Goal: Task Accomplishment & Management: Use online tool/utility

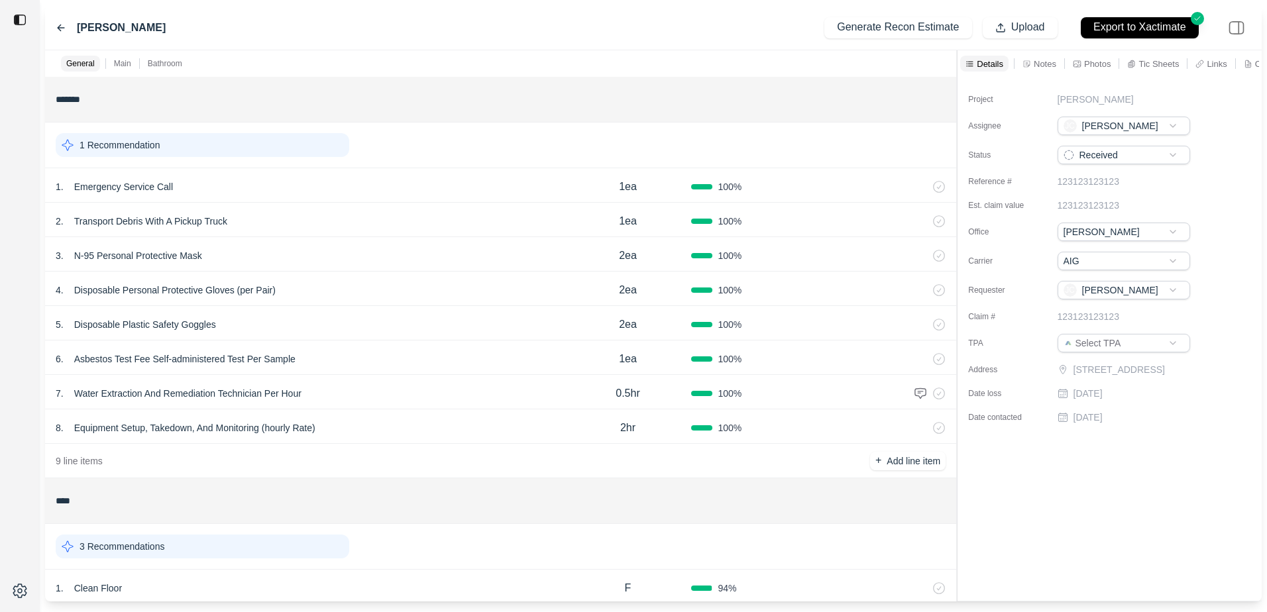
click at [62, 32] on icon at bounding box center [61, 28] width 11 height 11
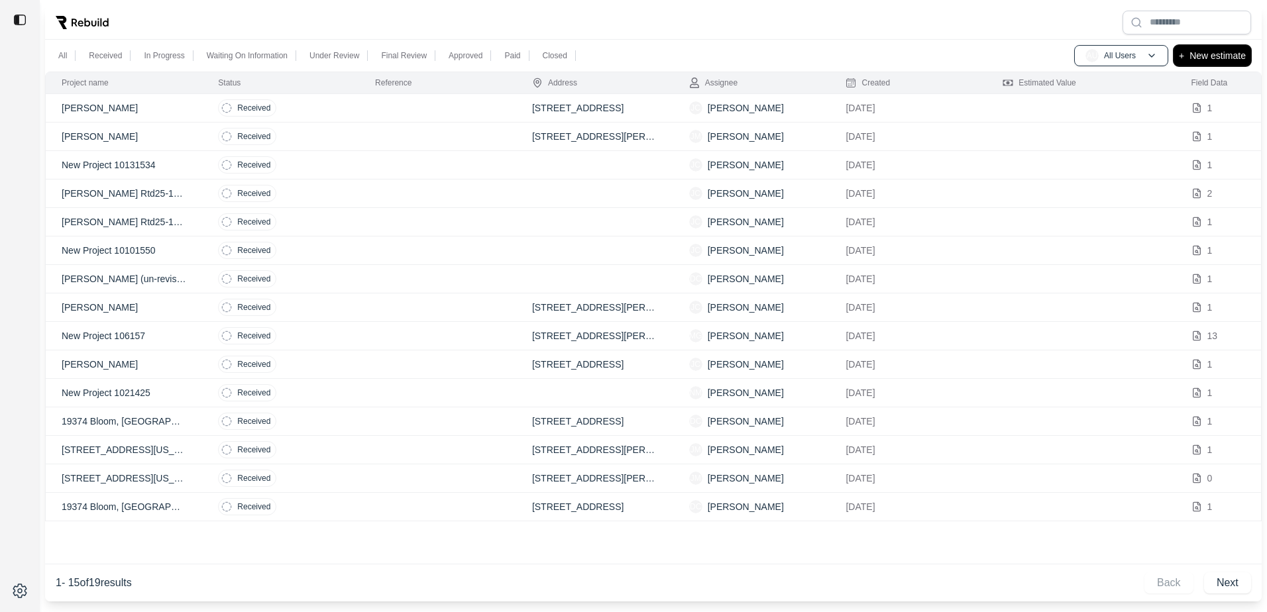
click at [1193, 52] on p "New estimate" at bounding box center [1218, 56] width 56 height 16
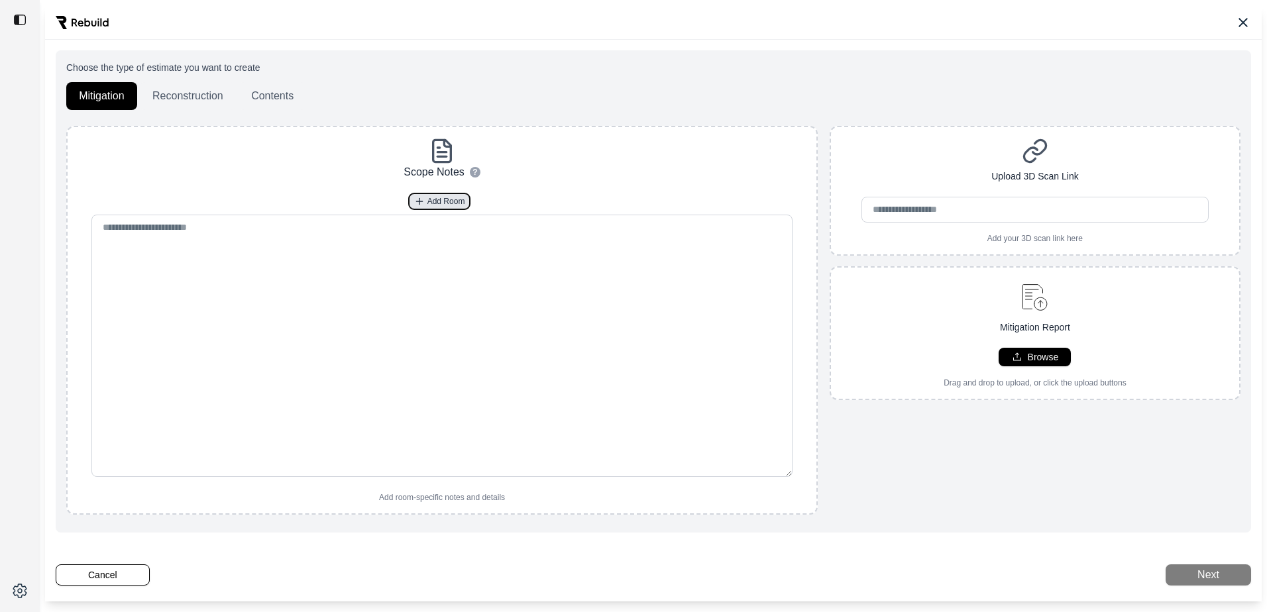
click at [423, 198] on button "Add Room" at bounding box center [440, 202] width 62 height 16
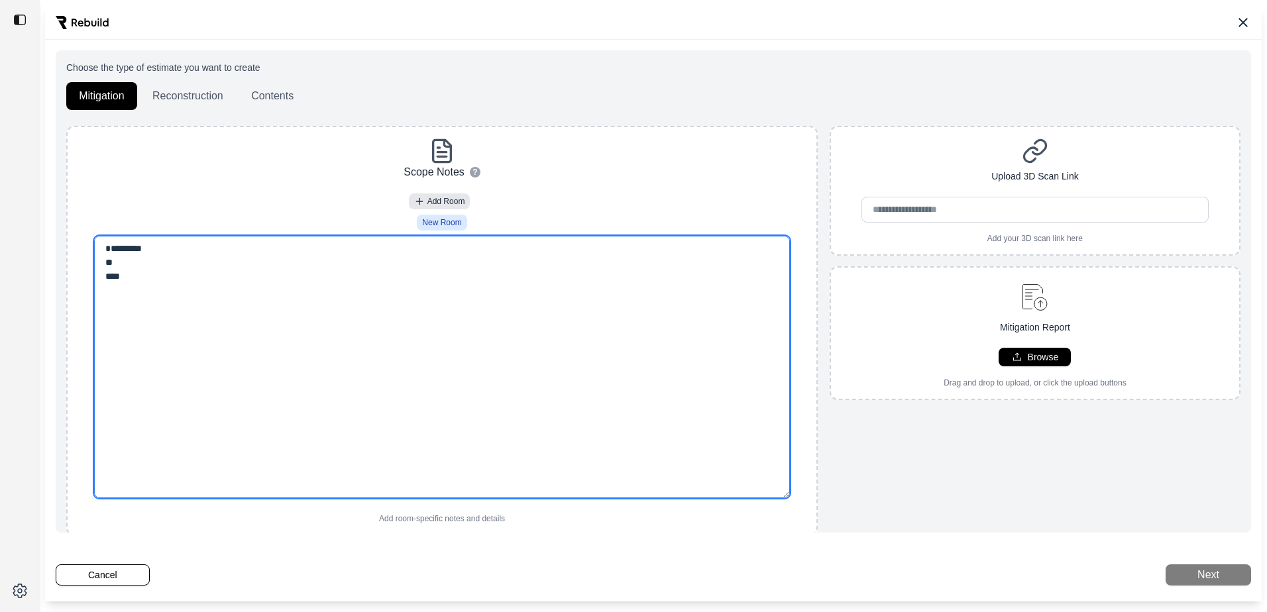
click at [188, 265] on textarea "********* ** *" at bounding box center [441, 367] width 695 height 262
click at [115, 272] on textarea "**********" at bounding box center [441, 367] width 695 height 262
click at [125, 281] on textarea "**********" at bounding box center [441, 367] width 695 height 262
paste textarea "**********"
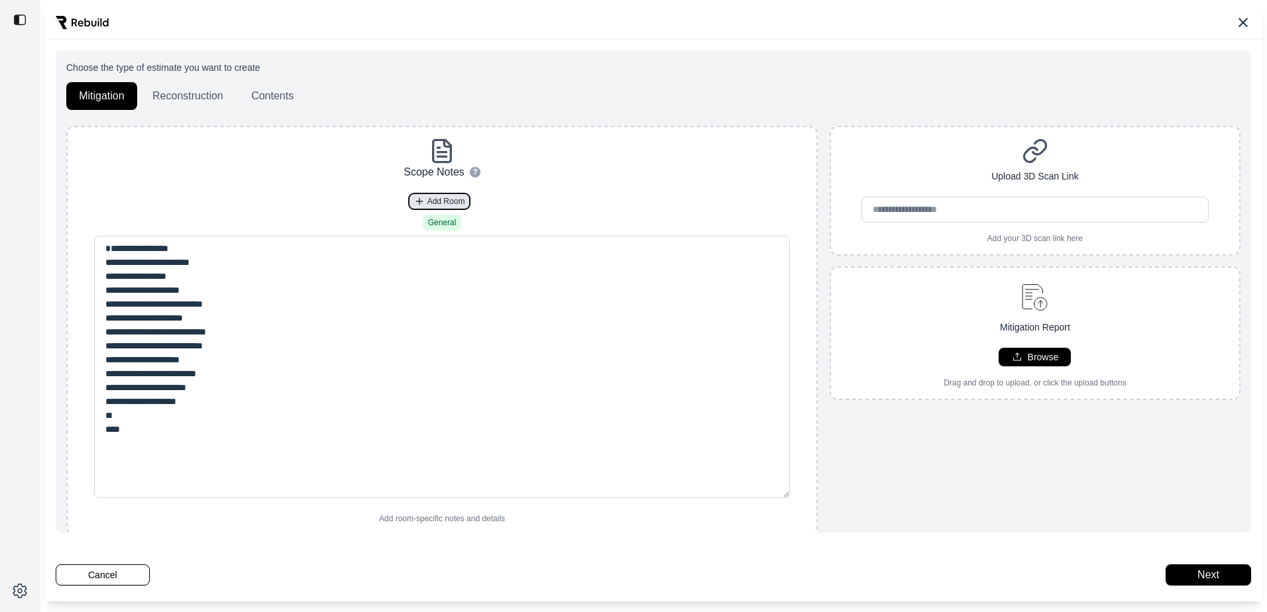
click at [437, 200] on span "Add Room" at bounding box center [447, 201] width 38 height 11
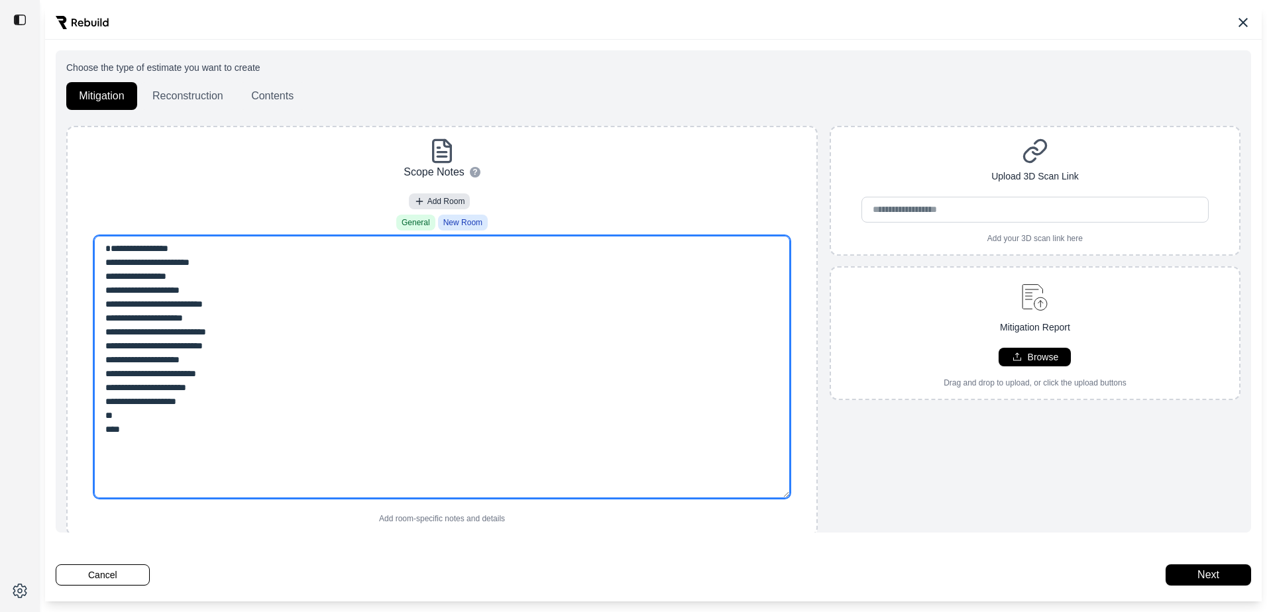
click at [162, 461] on textarea "**********" at bounding box center [441, 367] width 695 height 262
click at [186, 457] on textarea "**********" at bounding box center [441, 367] width 695 height 262
paste textarea "**********"
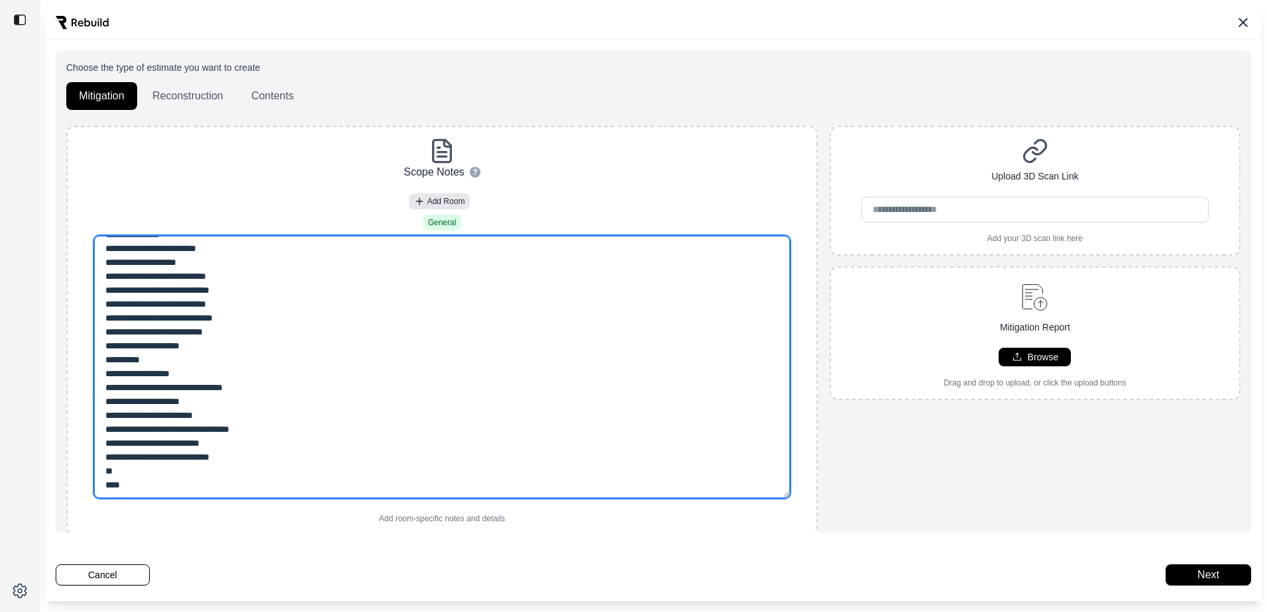
scroll to position [251, 0]
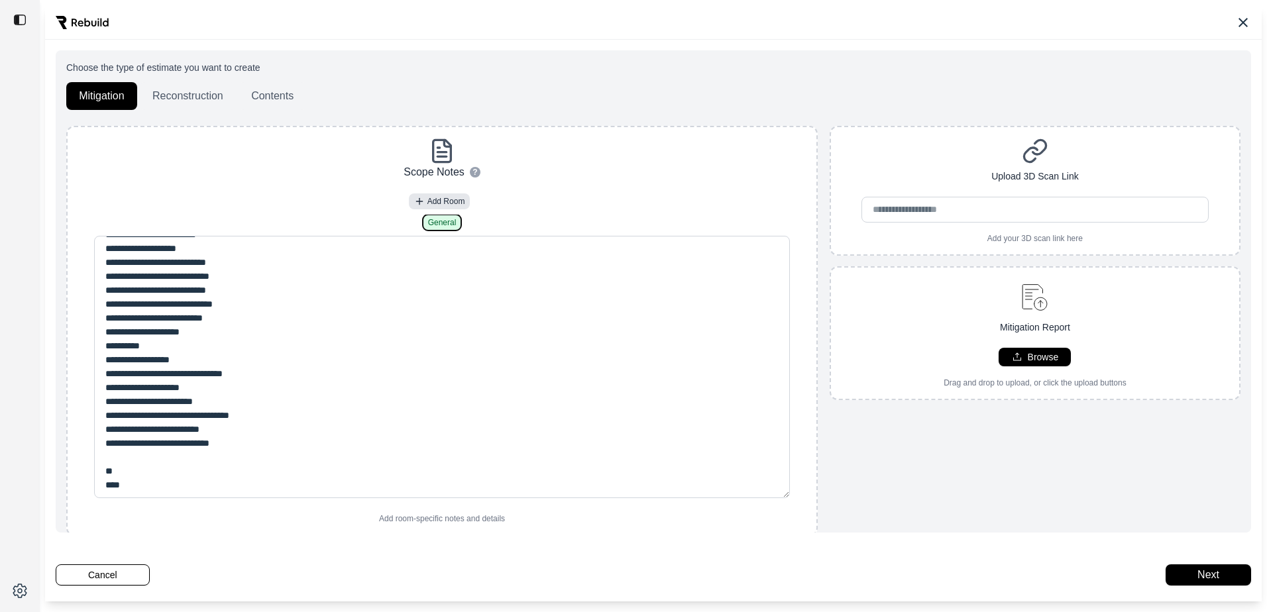
click at [439, 222] on span "General" at bounding box center [442, 222] width 29 height 11
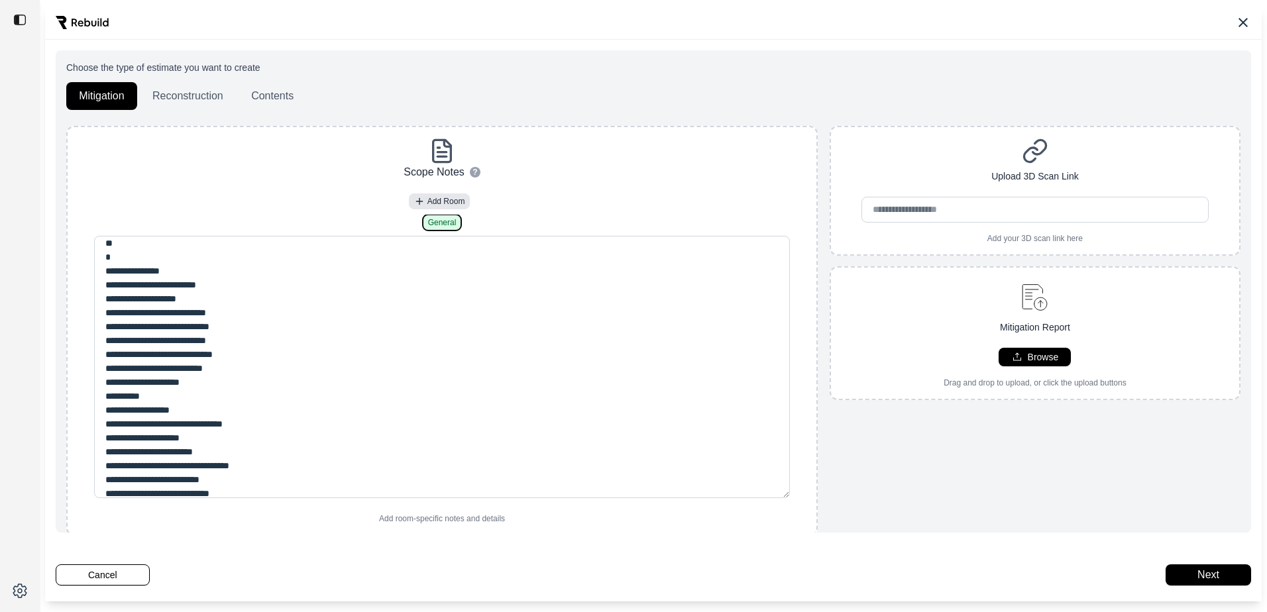
scroll to position [264, 0]
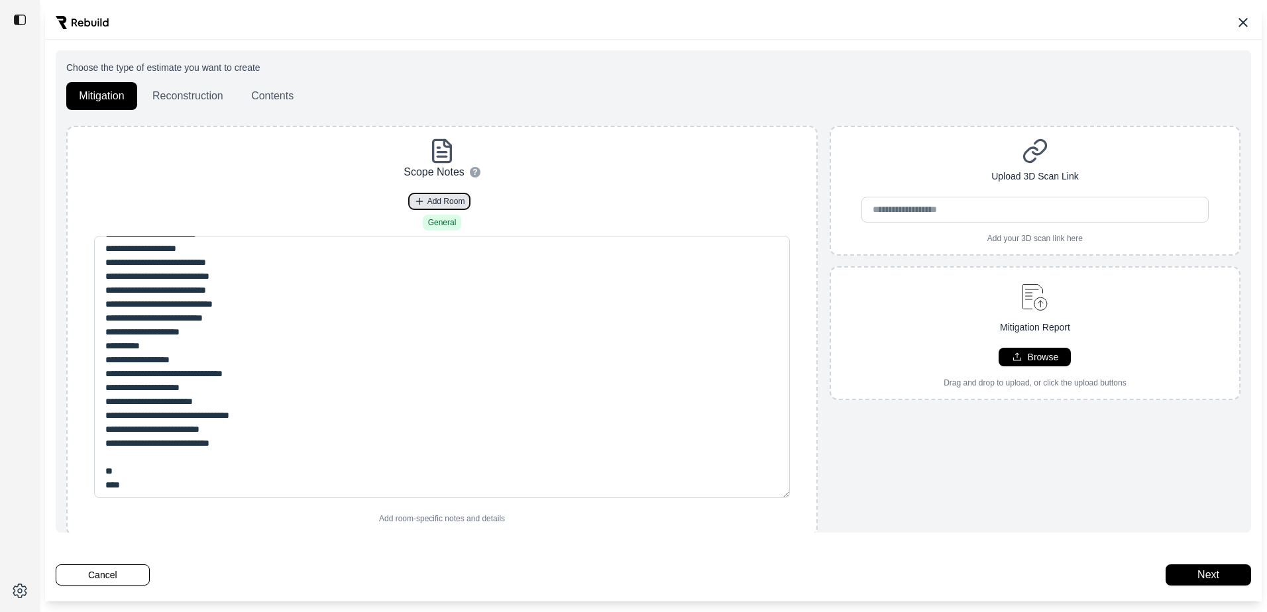
click at [423, 200] on button "Add Room" at bounding box center [440, 202] width 62 height 16
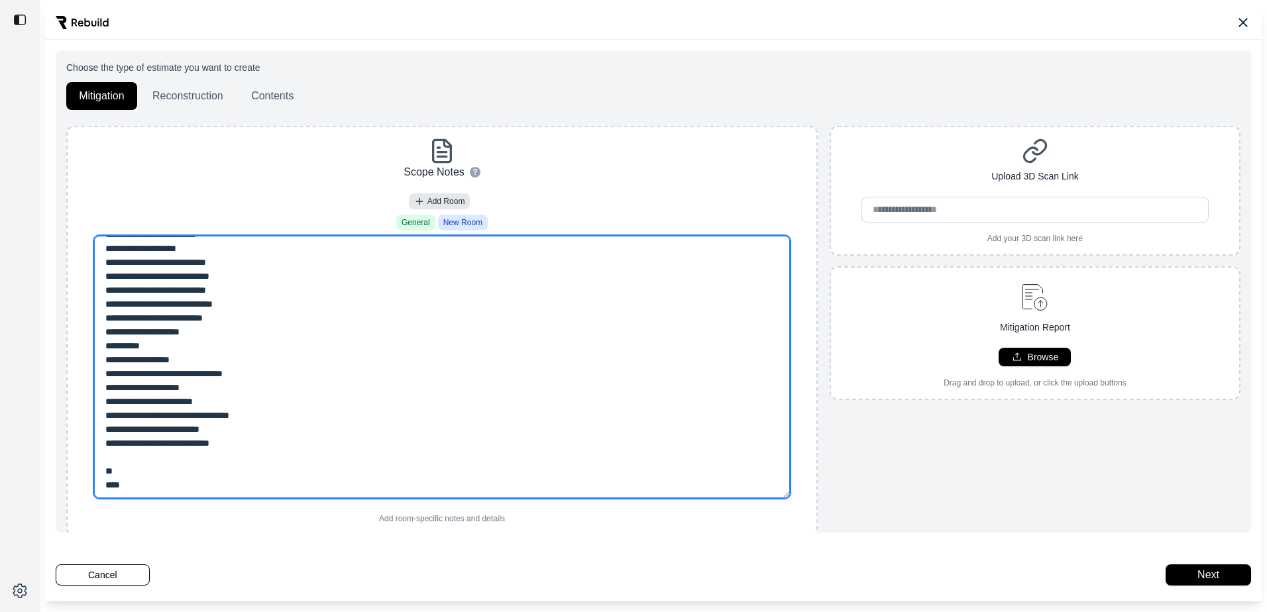
click at [160, 471] on textarea "**********" at bounding box center [441, 367] width 695 height 262
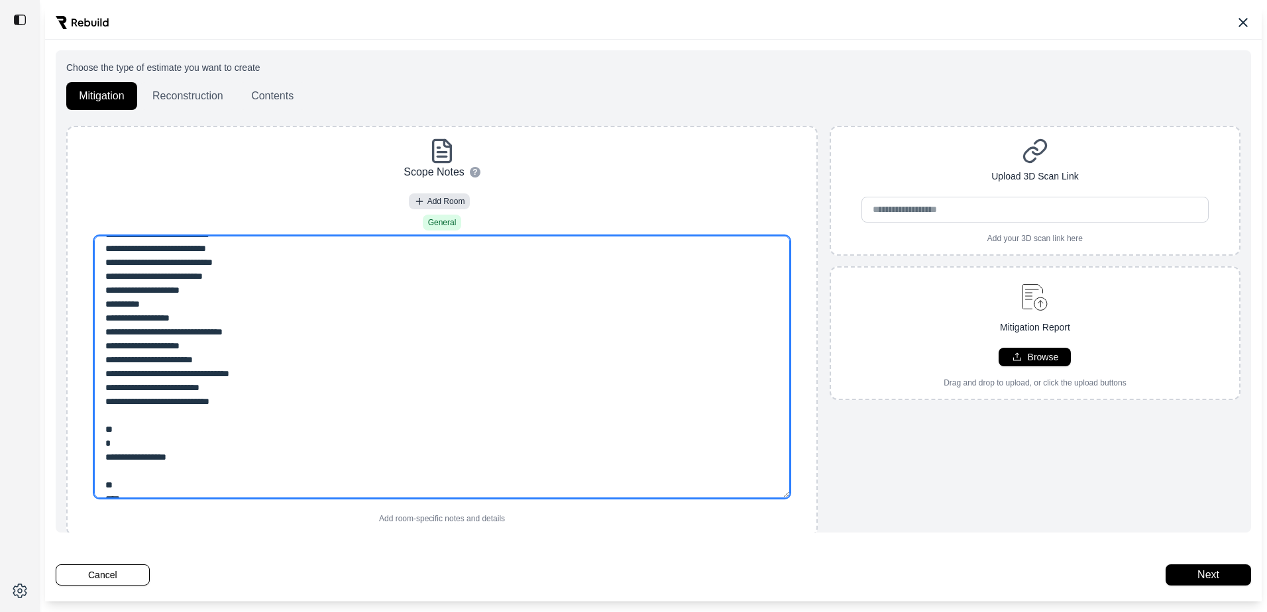
click at [172, 485] on textarea "**********" at bounding box center [441, 367] width 695 height 262
paste textarea "**********"
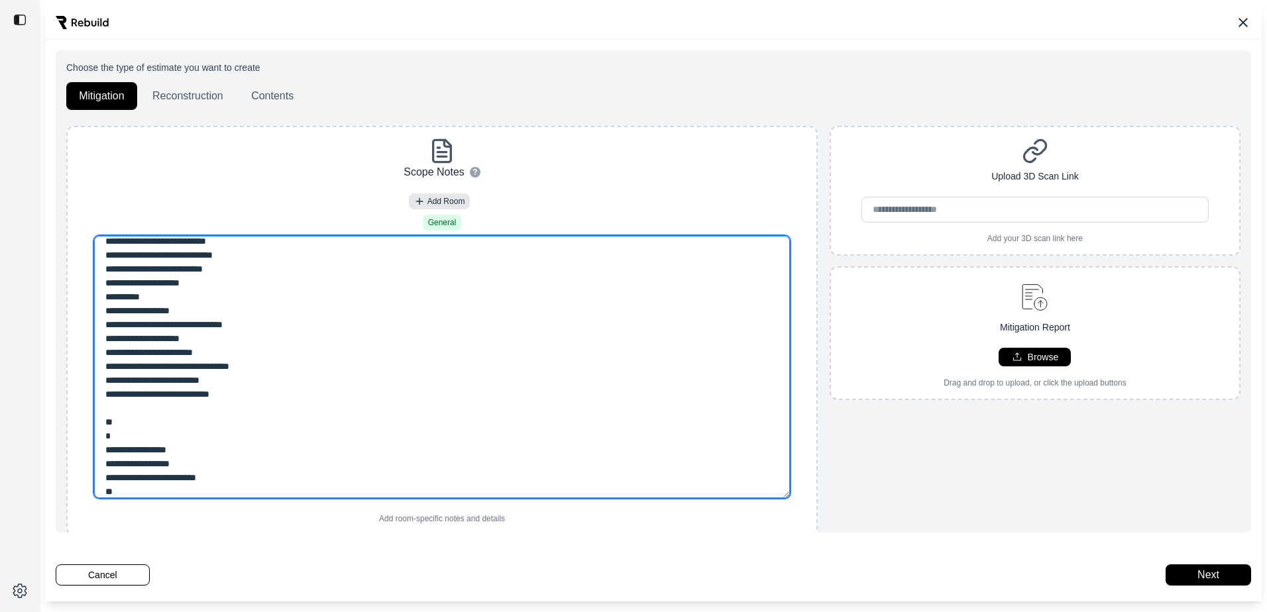
type textarea "**********"
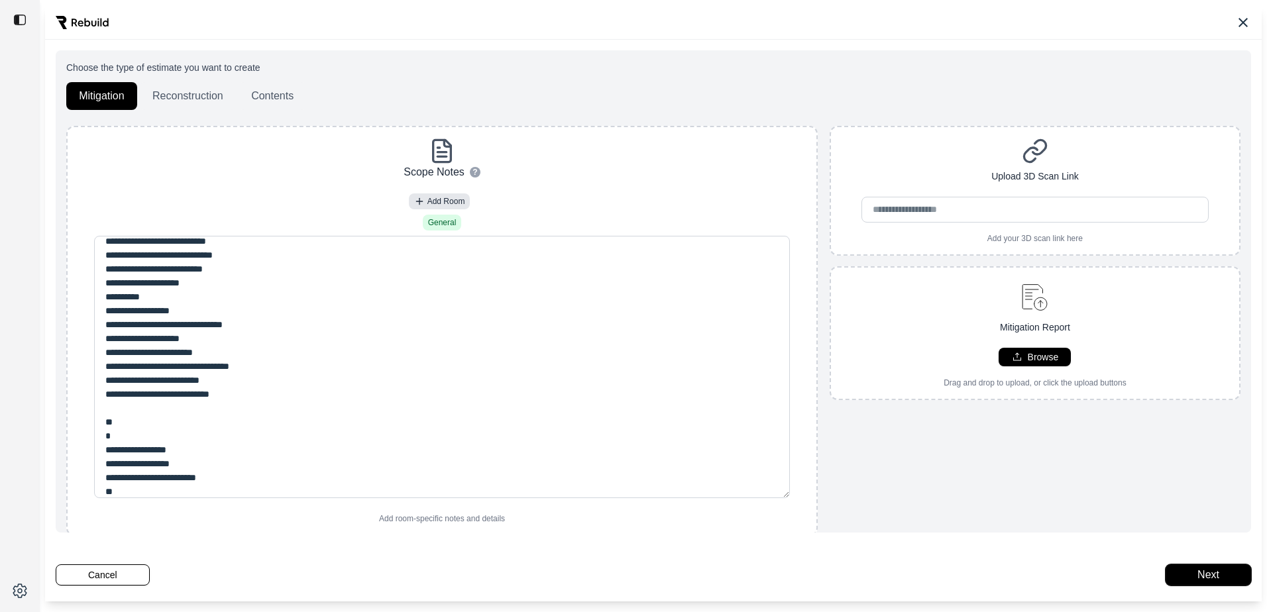
click at [1194, 572] on button "Next" at bounding box center [1209, 575] width 86 height 21
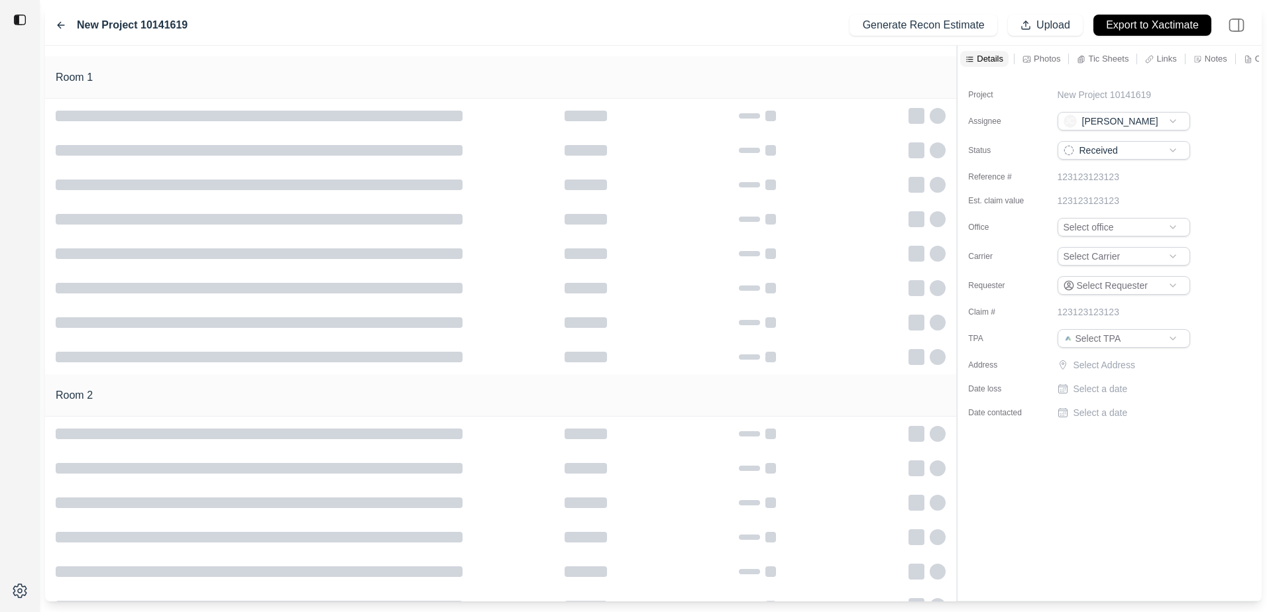
click at [1103, 87] on div "Project New Project 10141619 Assignee [PERSON_NAME] [PERSON_NAME] Status Receiv…" at bounding box center [1110, 248] width 304 height 353
click at [1102, 93] on p "New Project 10141619" at bounding box center [1105, 94] width 94 height 13
type input "*"
type input "**********"
click at [1127, 231] on html "**********" at bounding box center [633, 306] width 1267 height 612
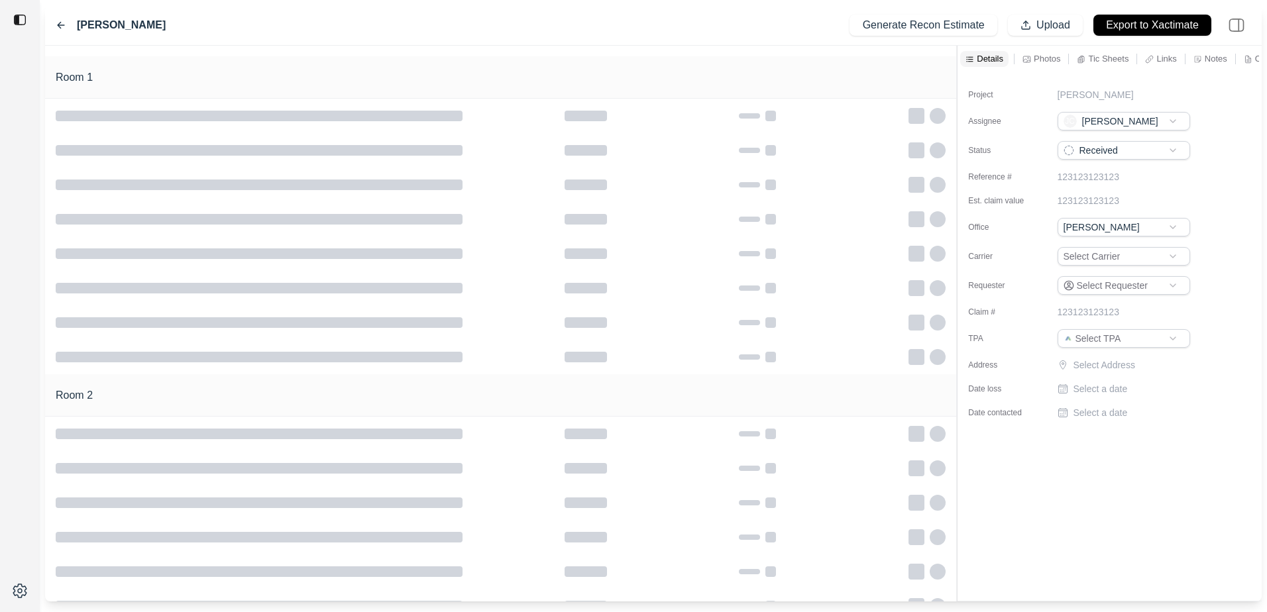
click at [1078, 257] on html "[PERSON_NAME] Generate Recon Estimate Upload Export to Xactimate Room 1 Room 2 …" at bounding box center [633, 306] width 1267 height 612
click at [1103, 286] on html "[PERSON_NAME] Generate Recon Estimate Upload Export to Xactimate Room 1 Room 2 …" at bounding box center [633, 306] width 1267 height 612
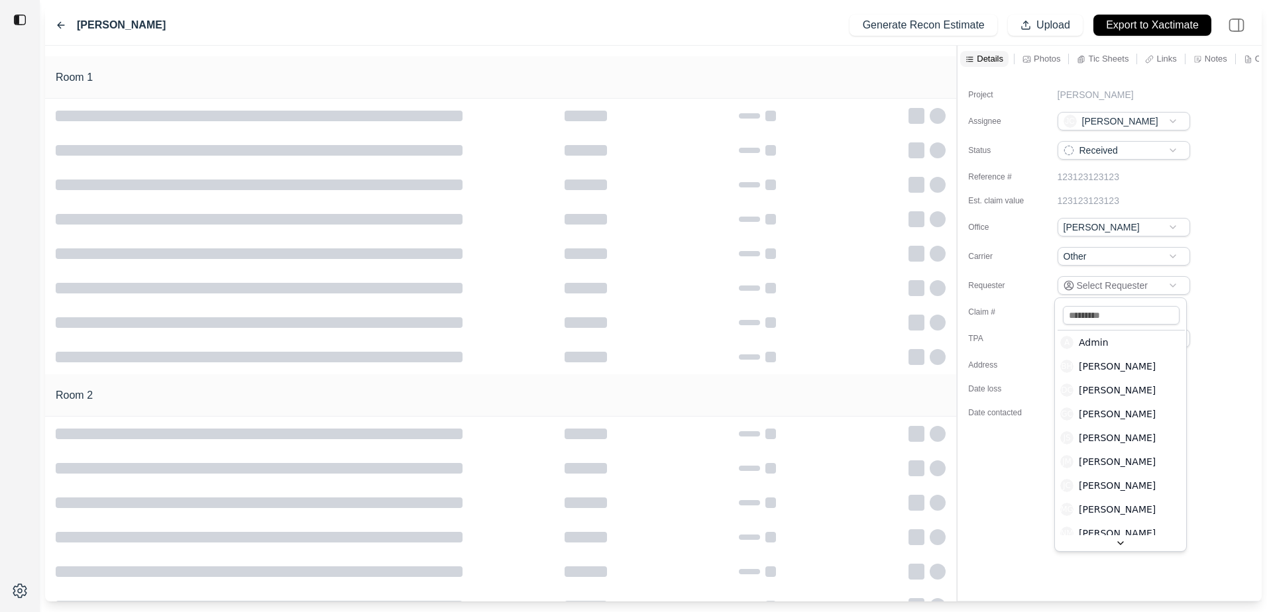
click at [1118, 314] on input at bounding box center [1121, 315] width 117 height 19
type input "*"
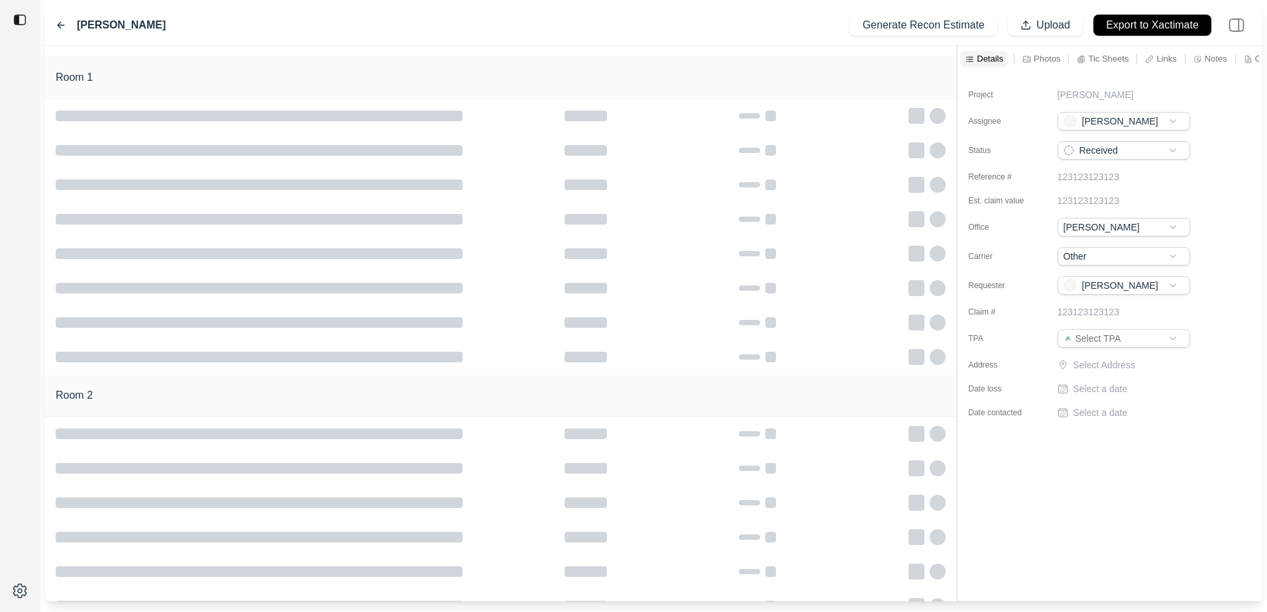
click at [1086, 339] on html "[PERSON_NAME] Generate Recon Estimate Upload Export to Xactimate Room 1 Room 2 …" at bounding box center [633, 306] width 1267 height 612
click at [1086, 338] on html "[PERSON_NAME] Generate Recon Estimate Upload Export to Xactimate Room 1 Room 2 …" at bounding box center [633, 306] width 1267 height 612
click at [1084, 369] on p "Select Address" at bounding box center [1133, 365] width 119 height 13
click at [1084, 369] on input "text" at bounding box center [1124, 368] width 133 height 19
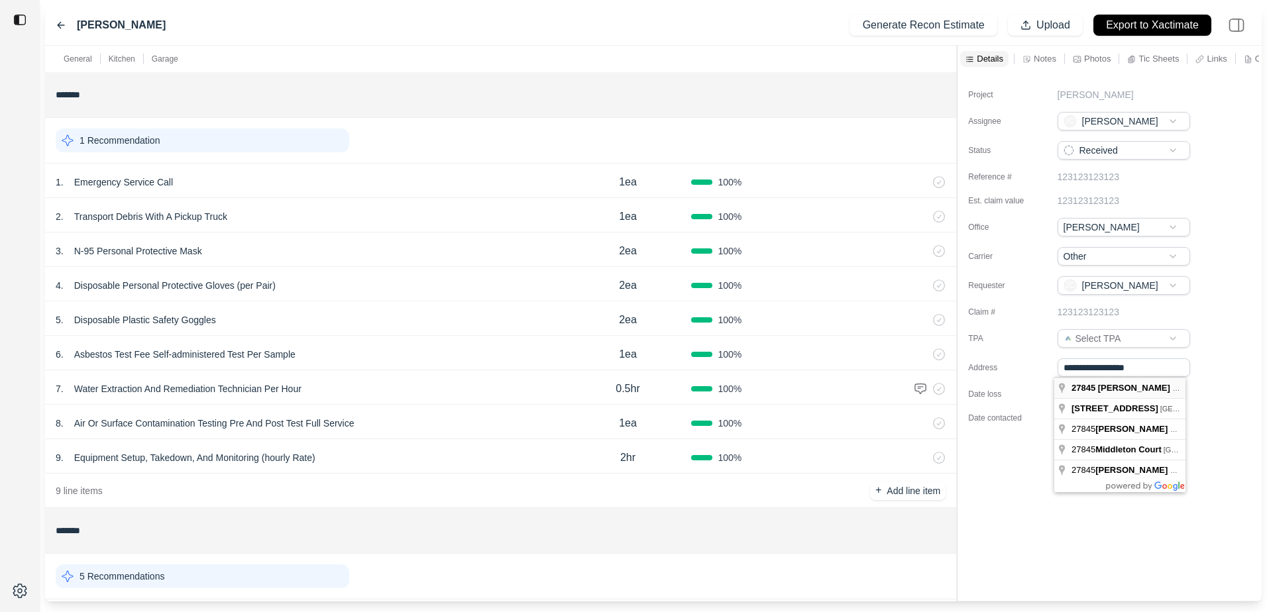
type input "**********"
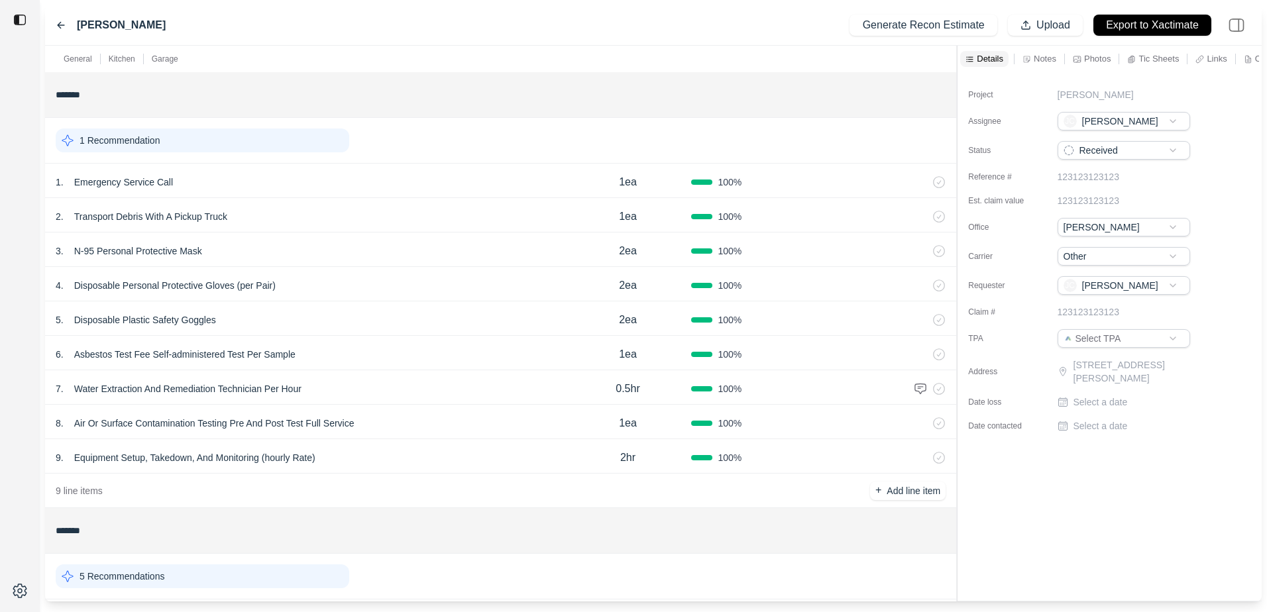
click at [1084, 406] on p "Select a date" at bounding box center [1101, 402] width 54 height 13
type input "**********"
click at [1108, 426] on p "Select a date" at bounding box center [1101, 431] width 54 height 13
click at [1071, 433] on input "date" at bounding box center [1124, 429] width 133 height 19
click at [1031, 485] on div "Project [PERSON_NAME] [PERSON_NAME] [PERSON_NAME] Status Received Reference # 1…" at bounding box center [1110, 336] width 304 height 529
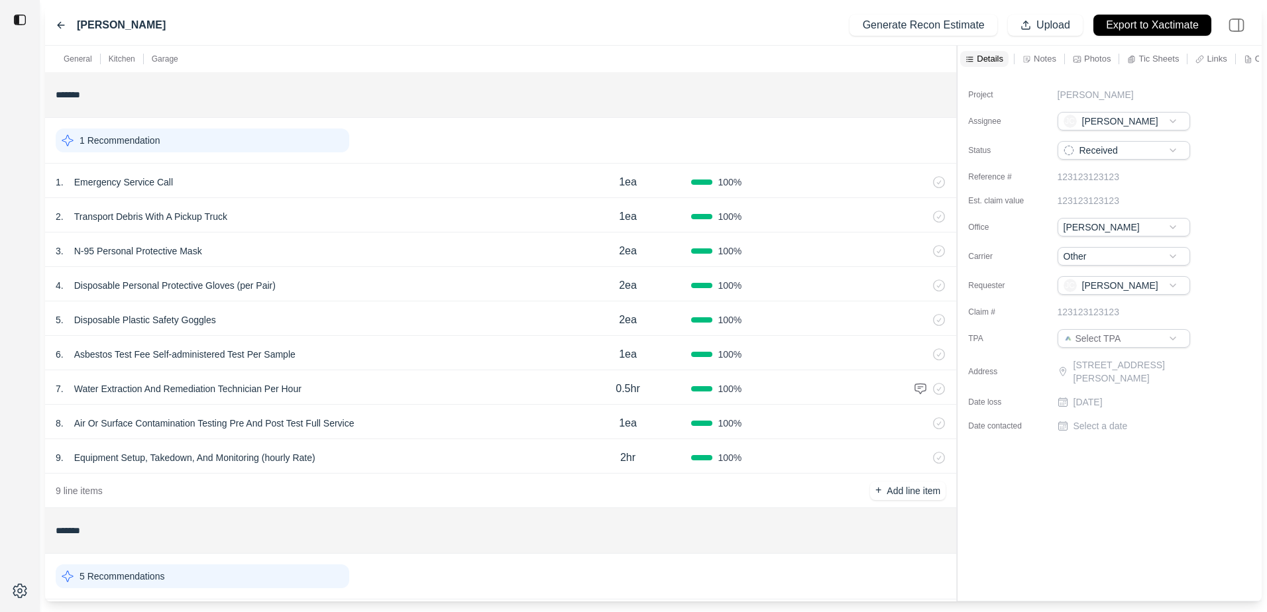
click at [1063, 426] on icon at bounding box center [1063, 426] width 11 height 11
type input "**********"
click at [1034, 532] on div "**********" at bounding box center [1110, 336] width 304 height 529
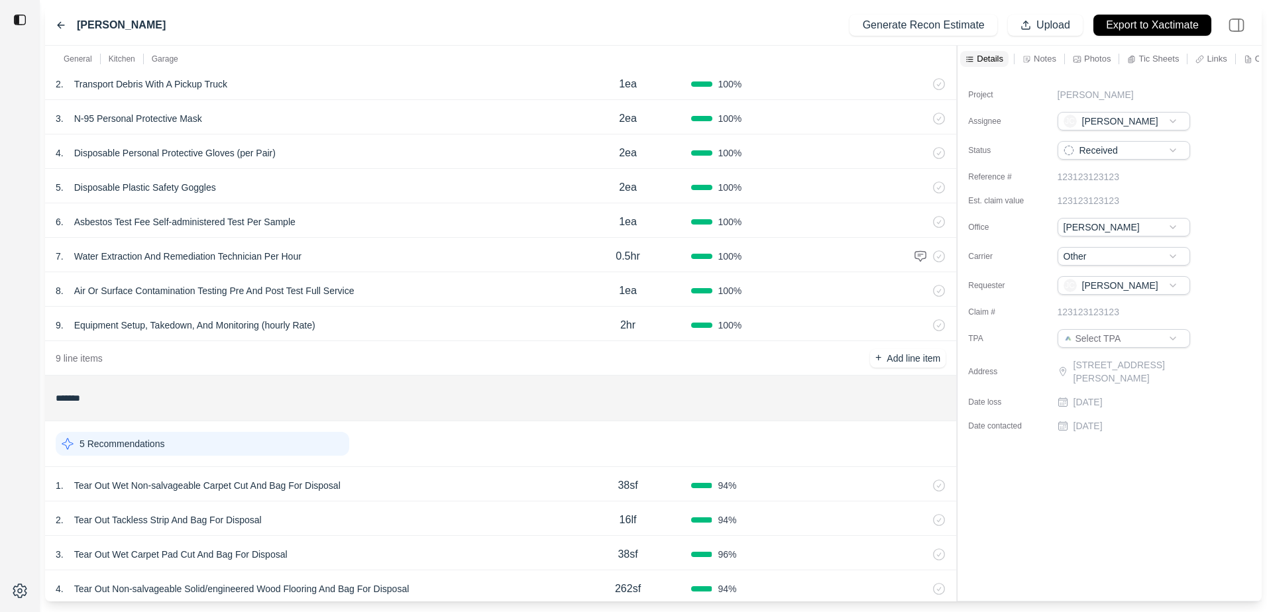
scroll to position [0, 0]
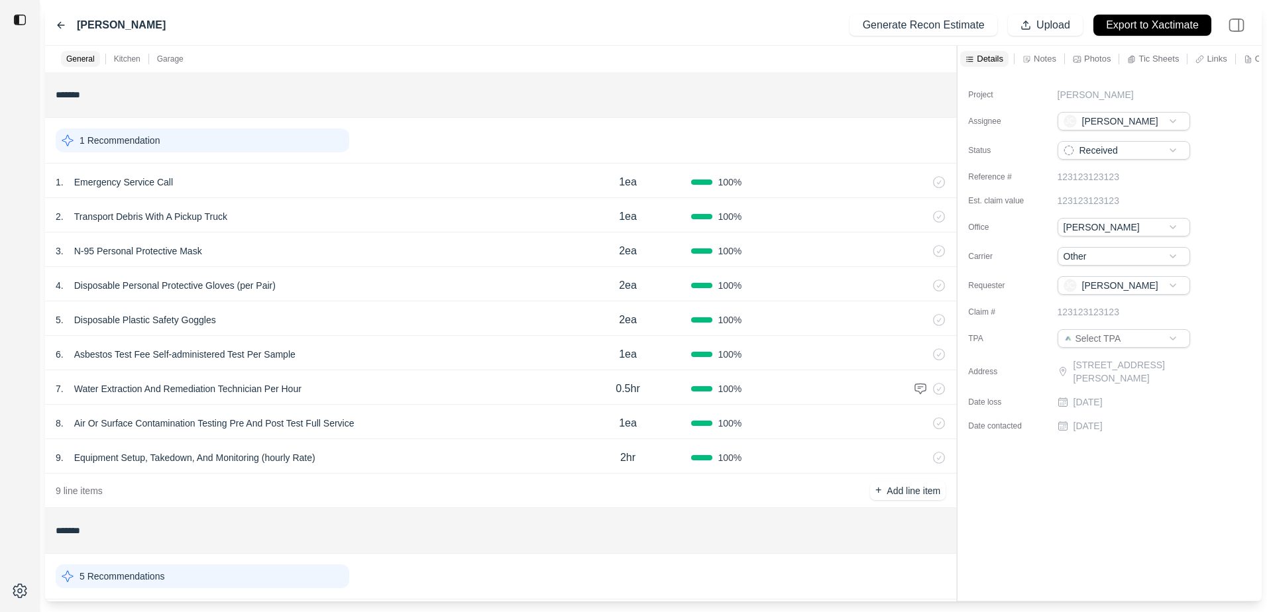
click at [176, 148] on div "1 Recommendation" at bounding box center [203, 141] width 294 height 24
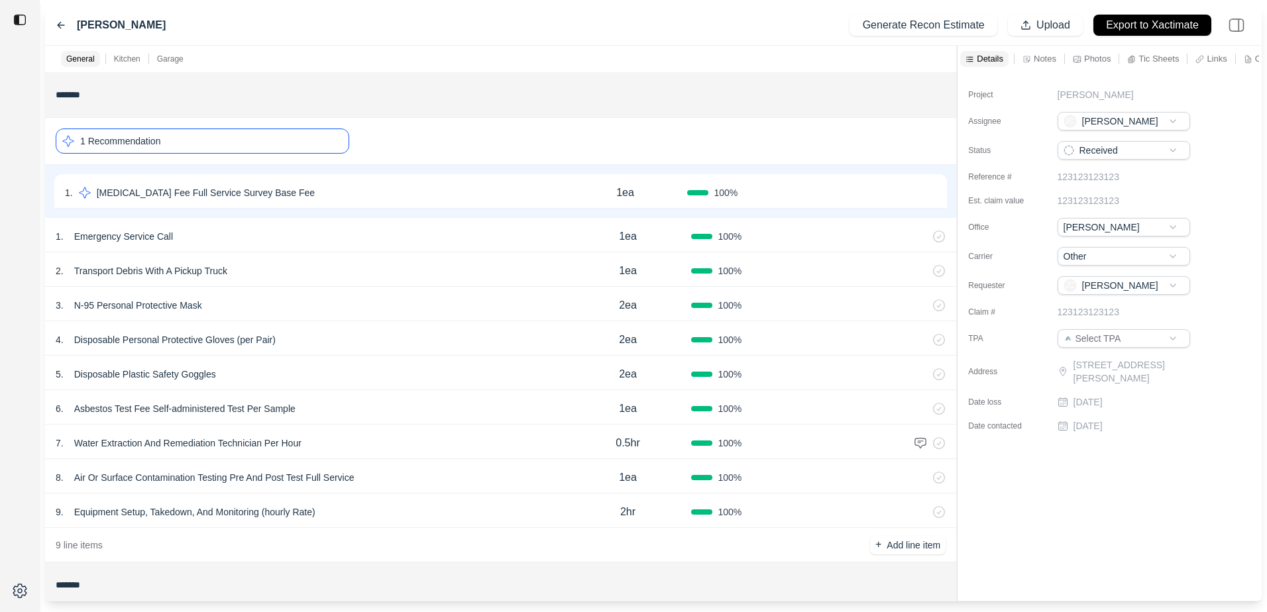
click at [929, 191] on icon at bounding box center [931, 193] width 11 height 11
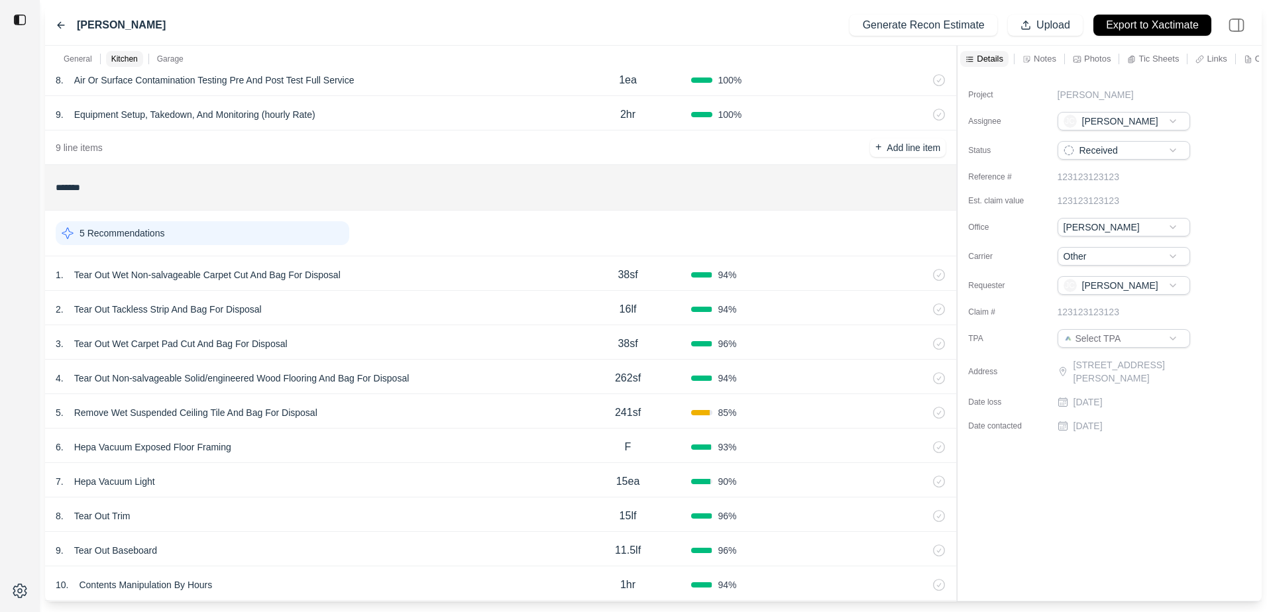
scroll to position [133, 0]
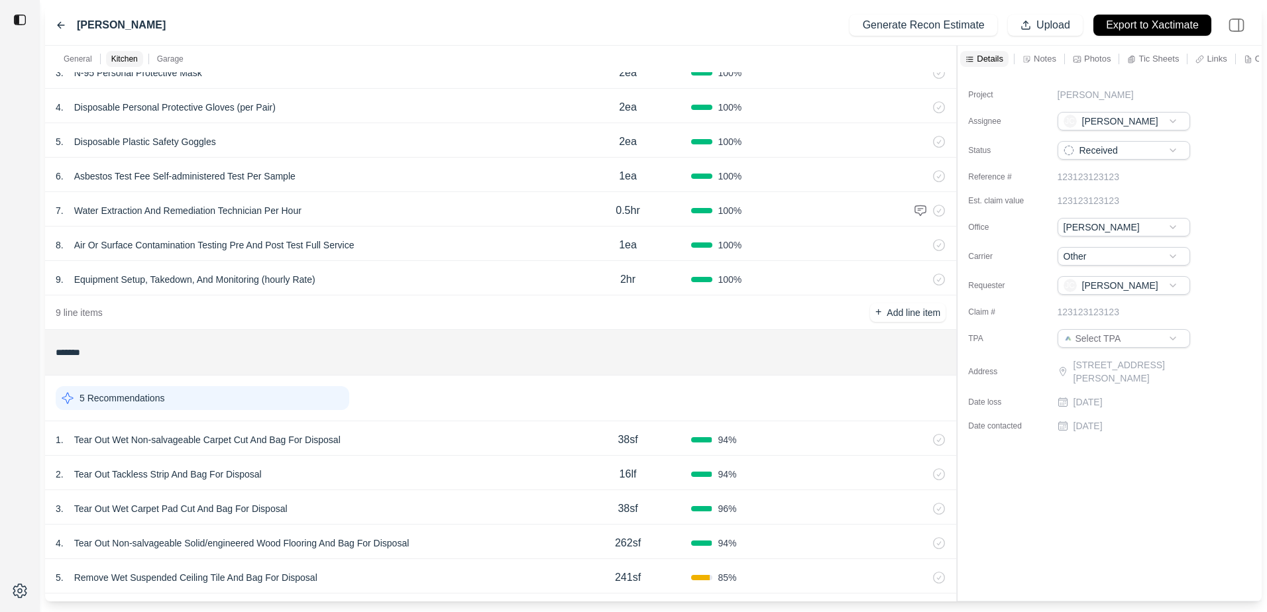
click at [108, 400] on p "5 Recommendations" at bounding box center [122, 398] width 85 height 13
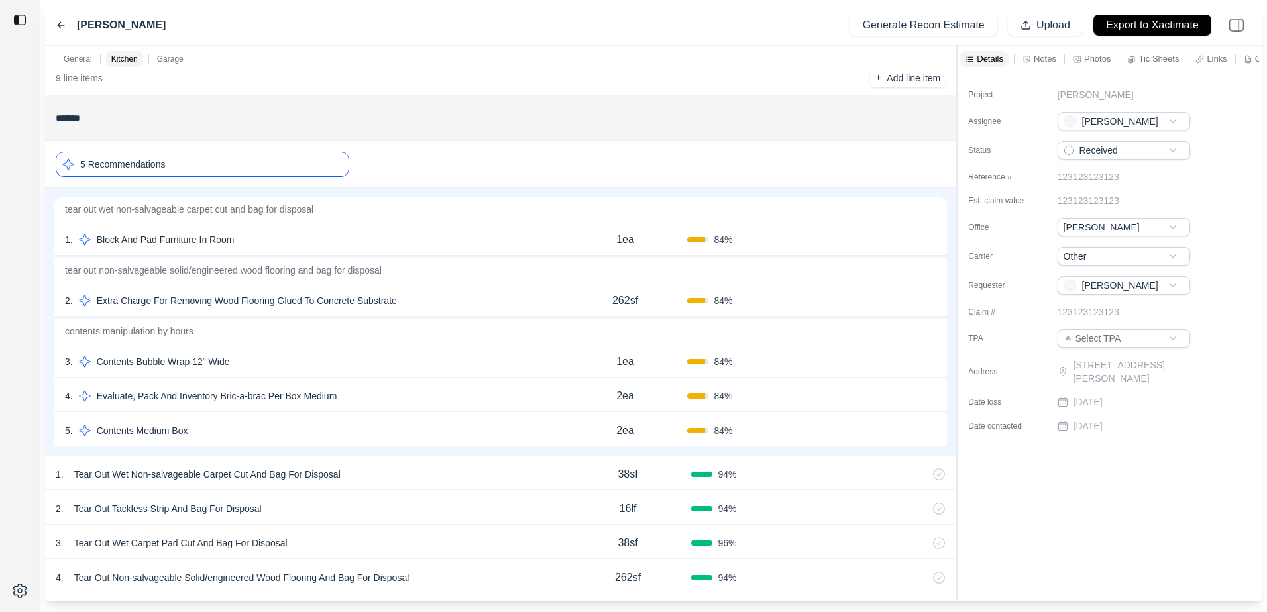
scroll to position [398, 0]
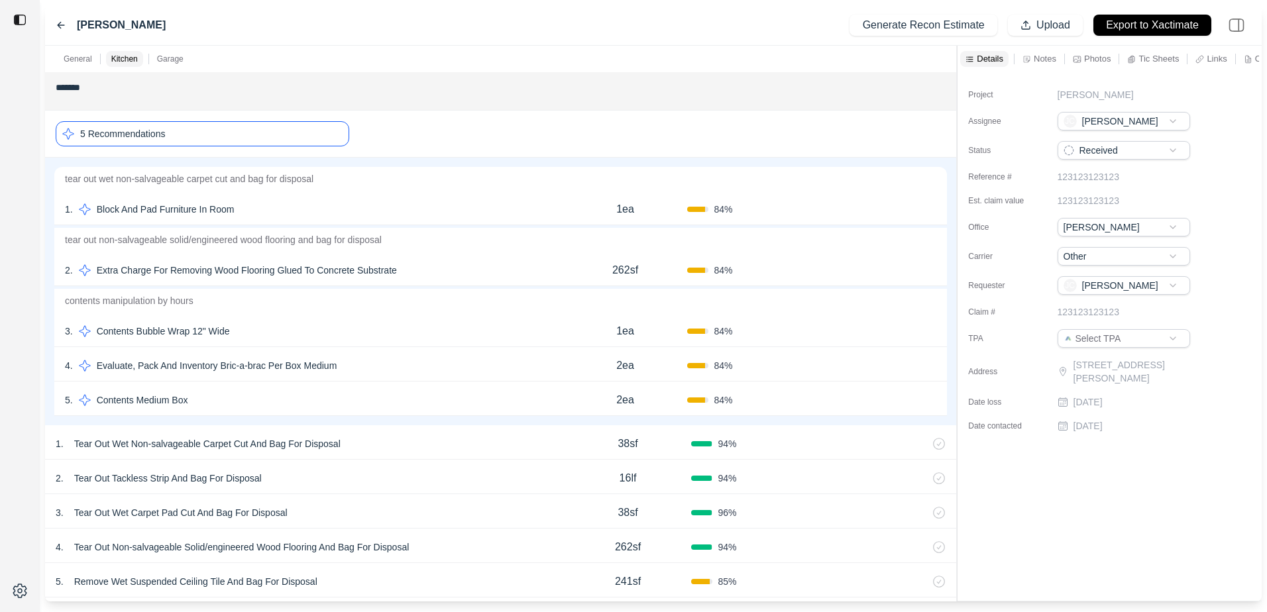
click at [931, 208] on icon at bounding box center [931, 208] width 3 height 7
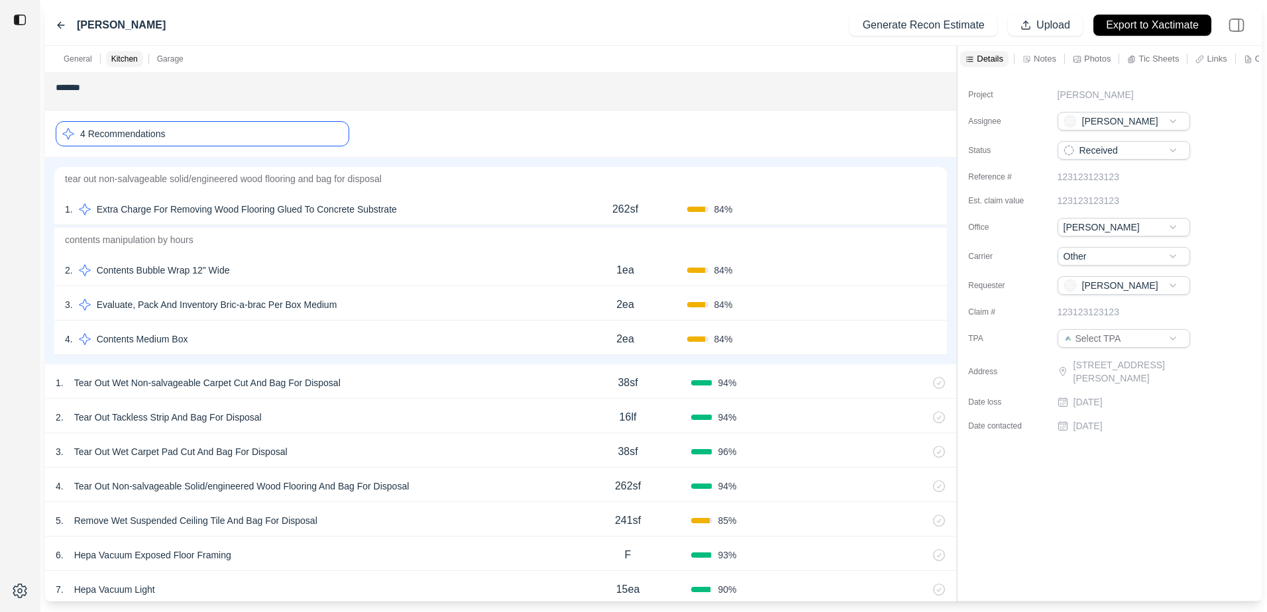
click at [931, 207] on icon at bounding box center [931, 209] width 11 height 11
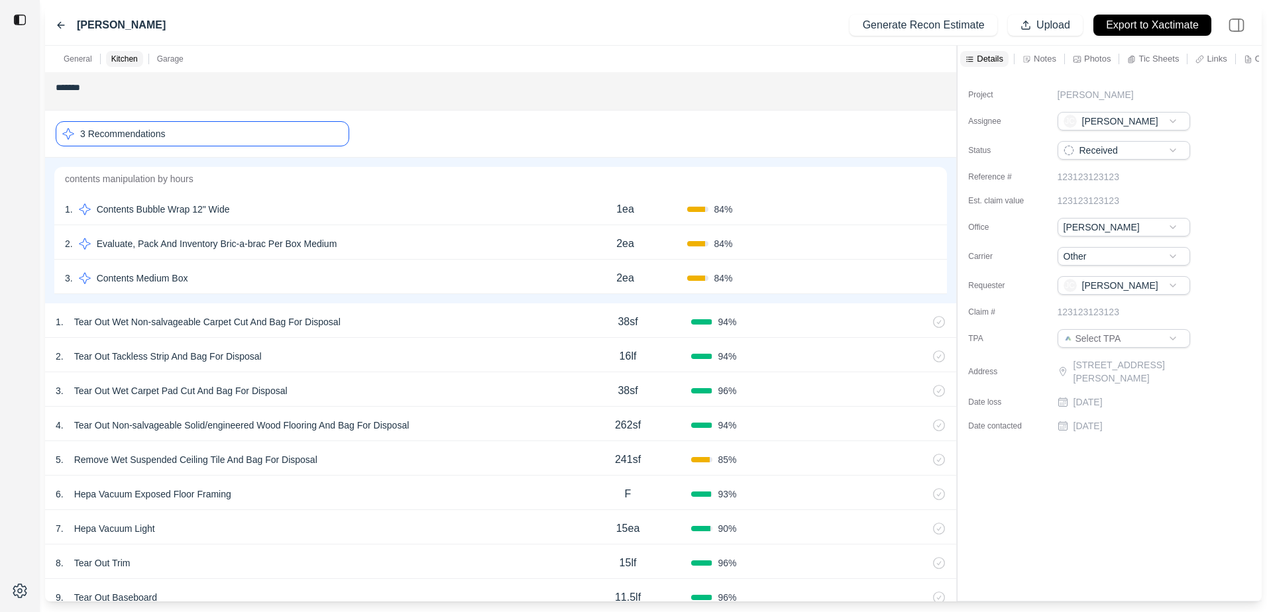
click at [931, 207] on icon at bounding box center [931, 209] width 11 height 11
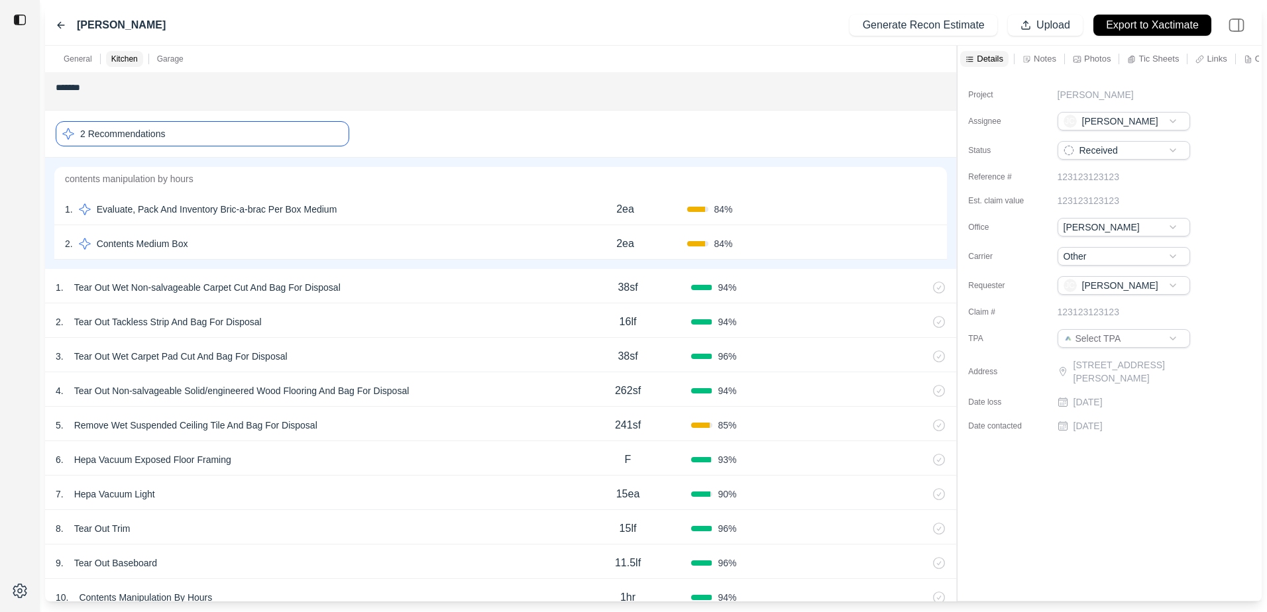
click at [931, 207] on icon at bounding box center [931, 209] width 11 height 11
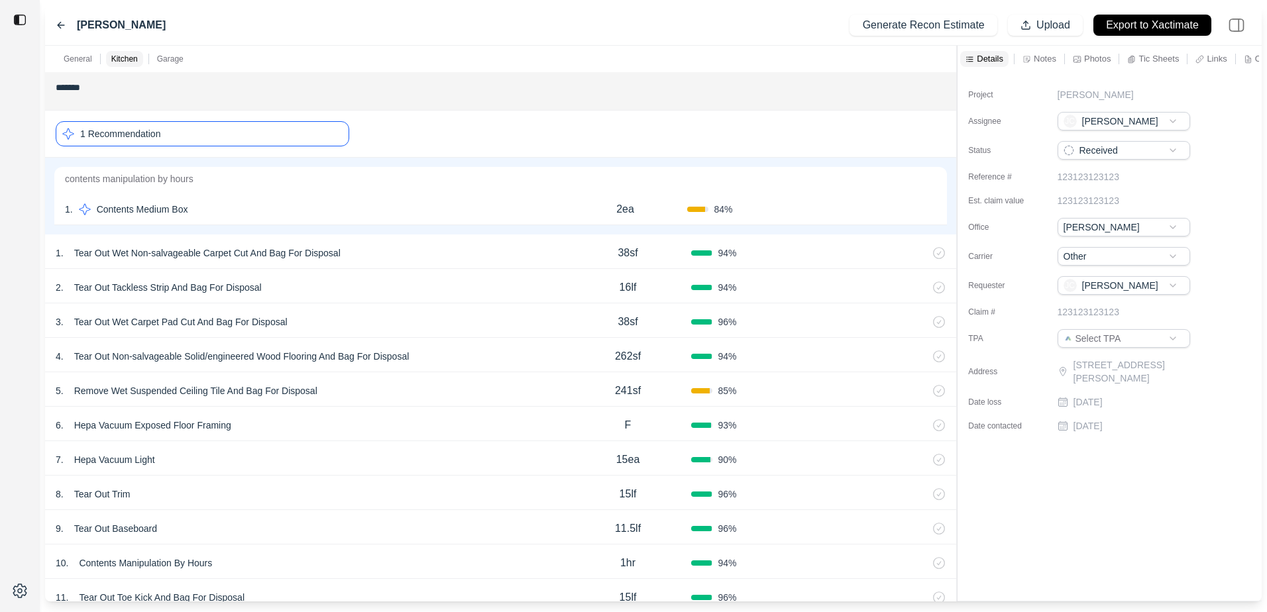
click at [896, 209] on button "Confirm" at bounding box center [899, 209] width 43 height 21
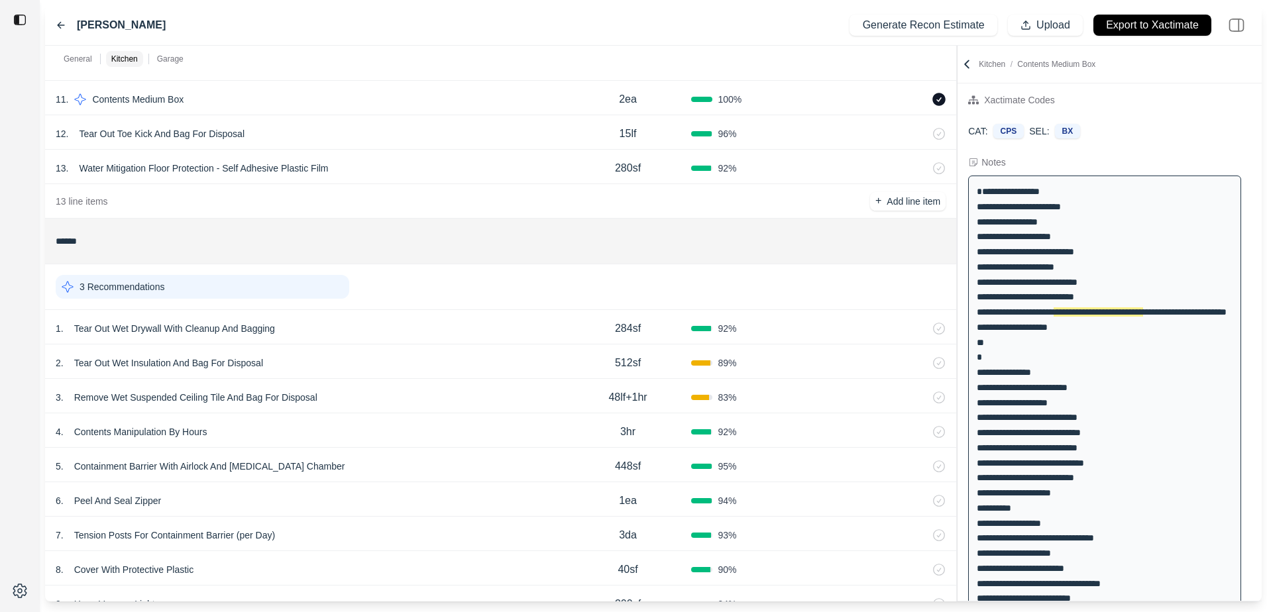
scroll to position [795, 0]
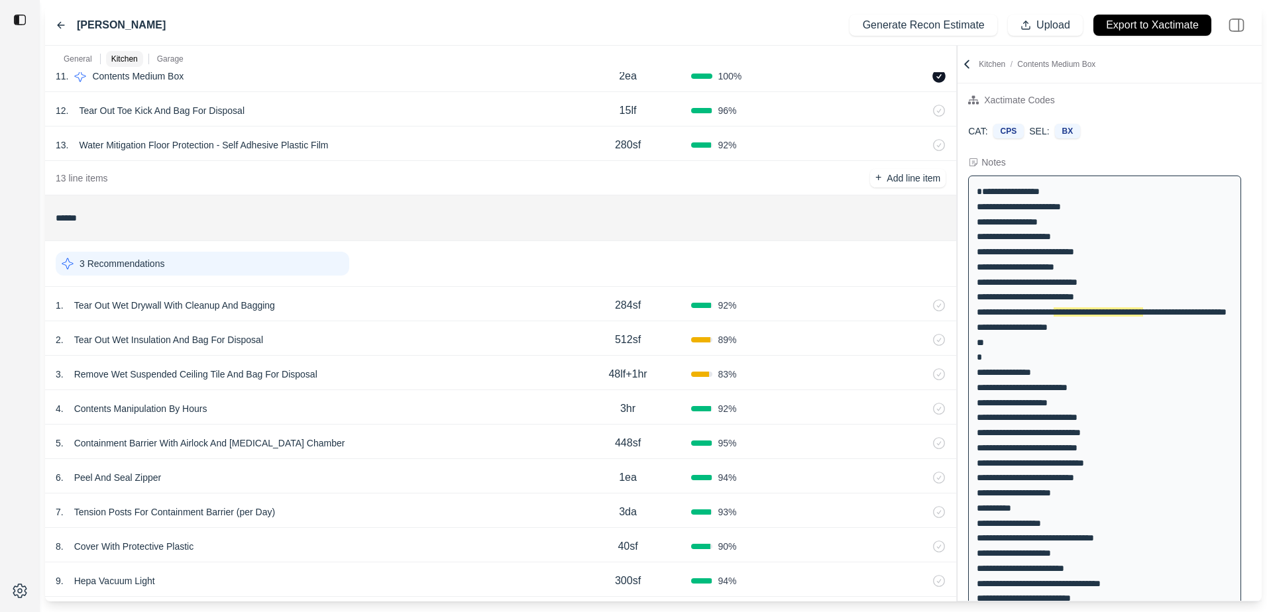
click at [158, 266] on p "3 Recommendations" at bounding box center [122, 263] width 85 height 13
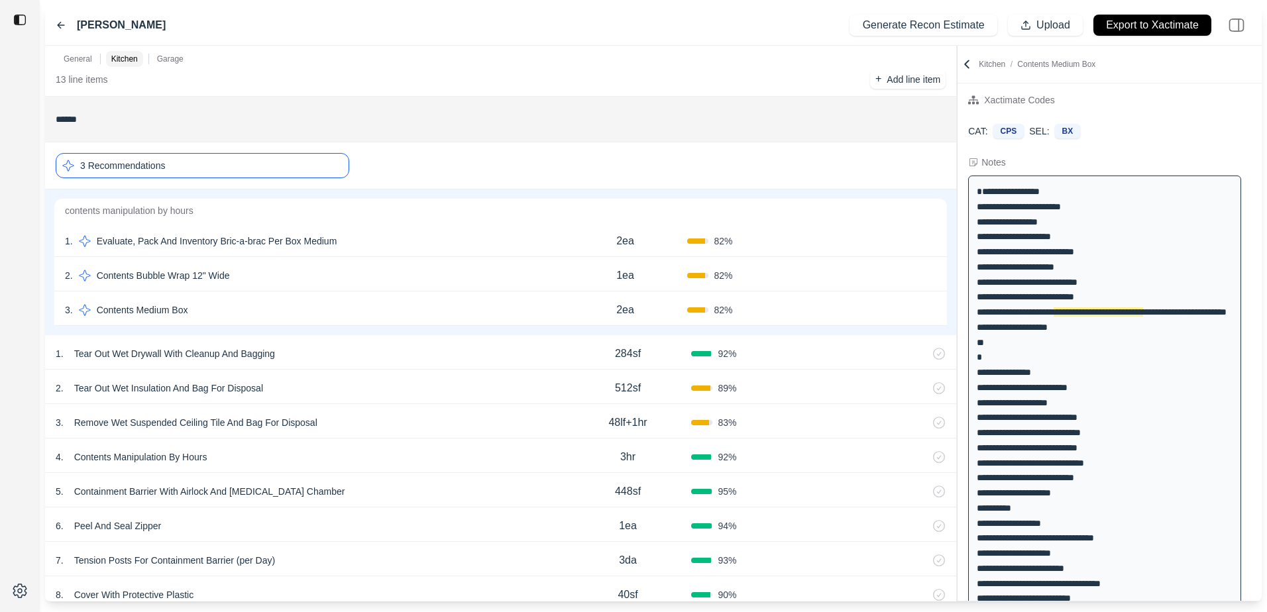
scroll to position [928, 0]
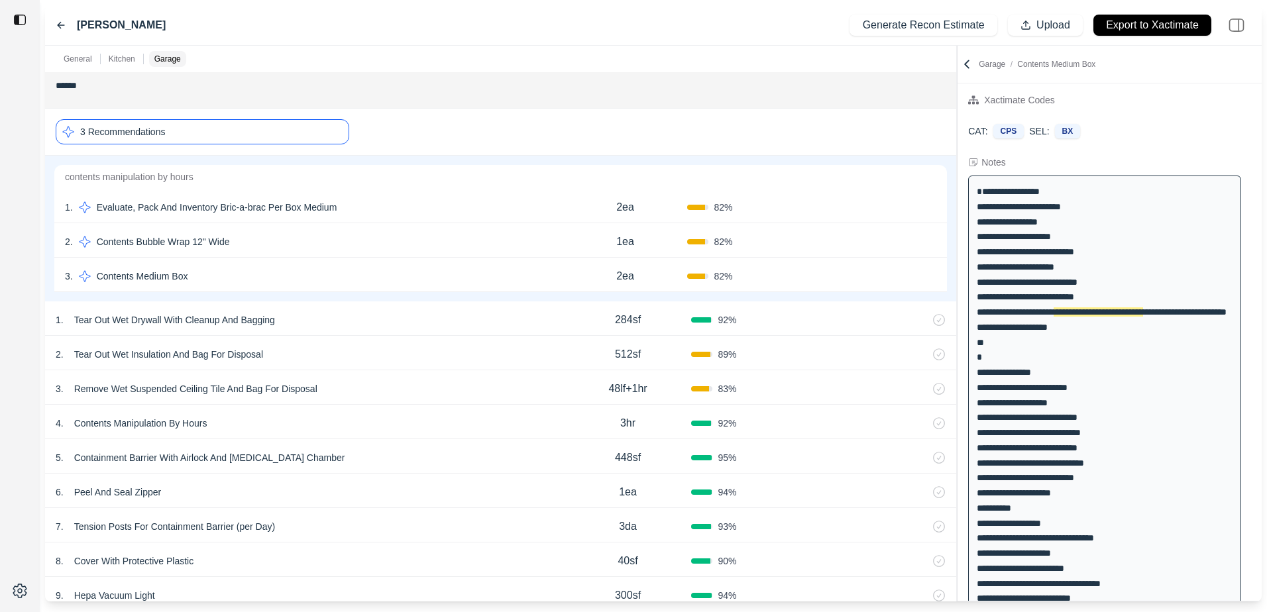
click at [931, 206] on icon at bounding box center [931, 207] width 11 height 11
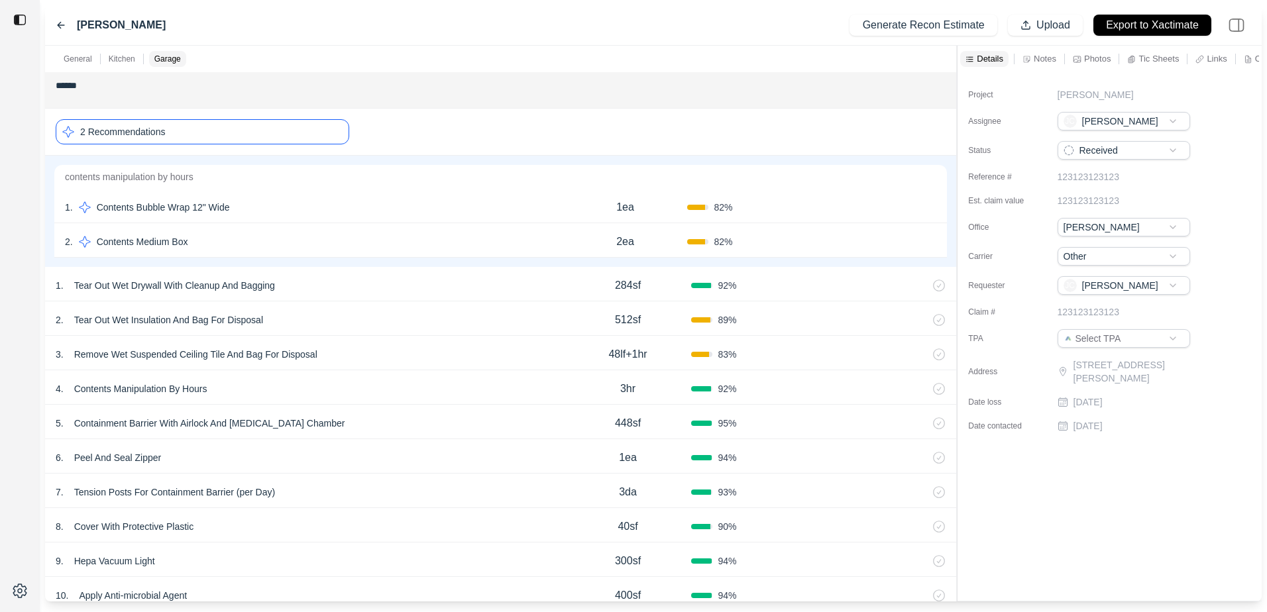
scroll to position [0, 0]
click at [931, 206] on icon at bounding box center [931, 207] width 11 height 11
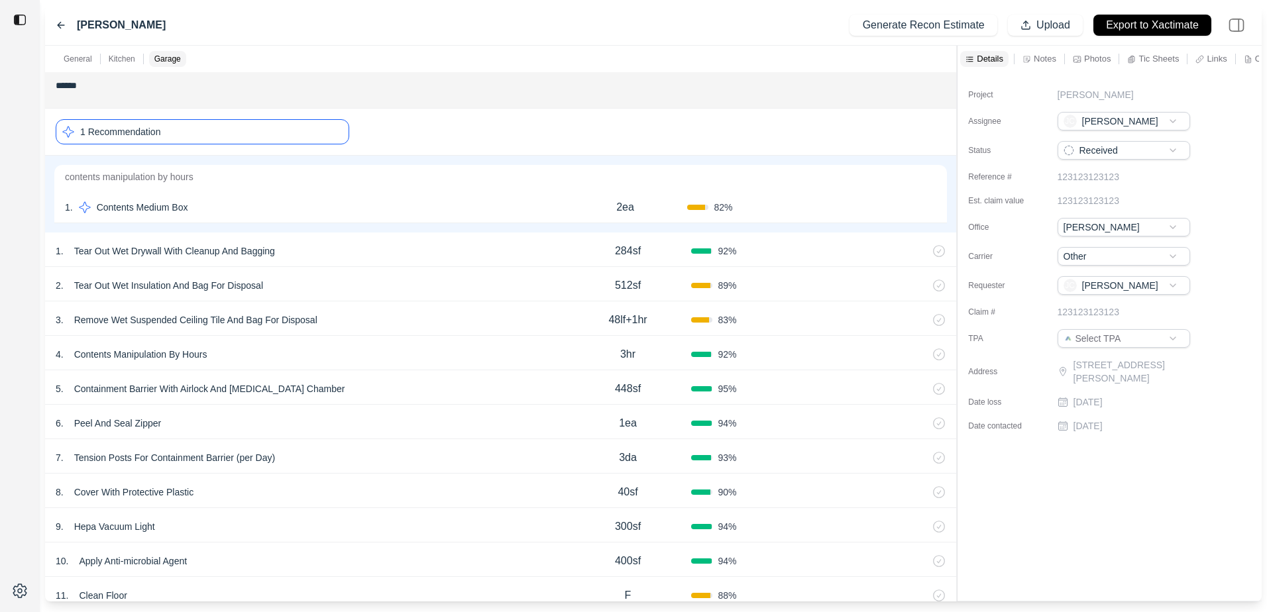
click at [907, 205] on button "Confirm" at bounding box center [899, 207] width 43 height 21
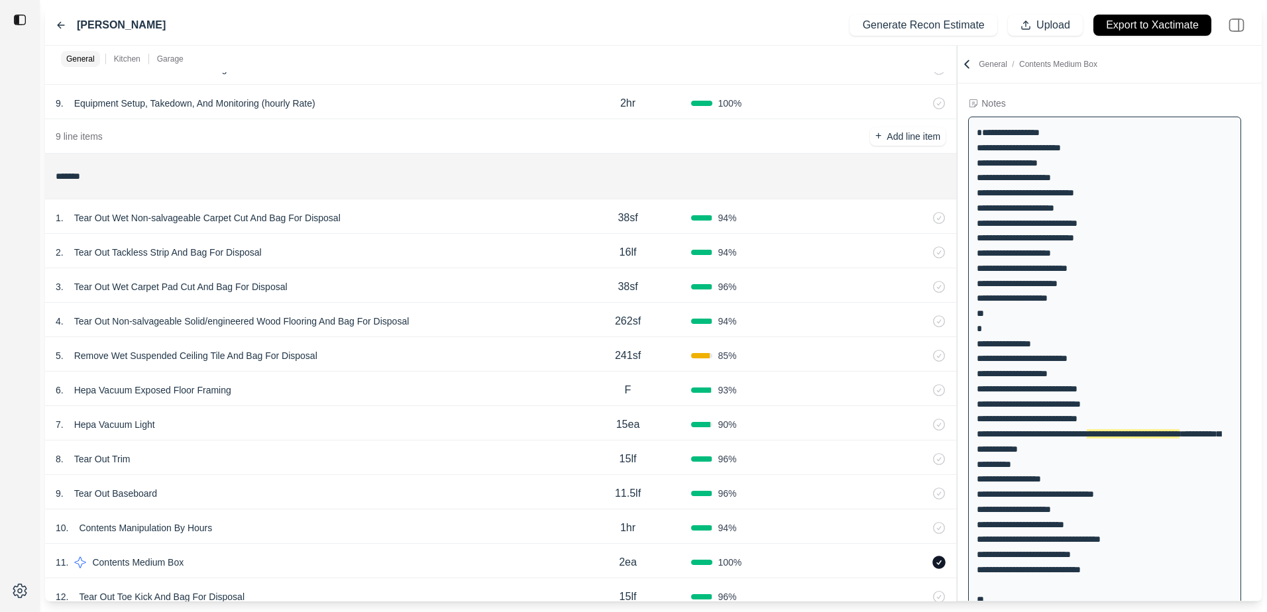
scroll to position [331, 0]
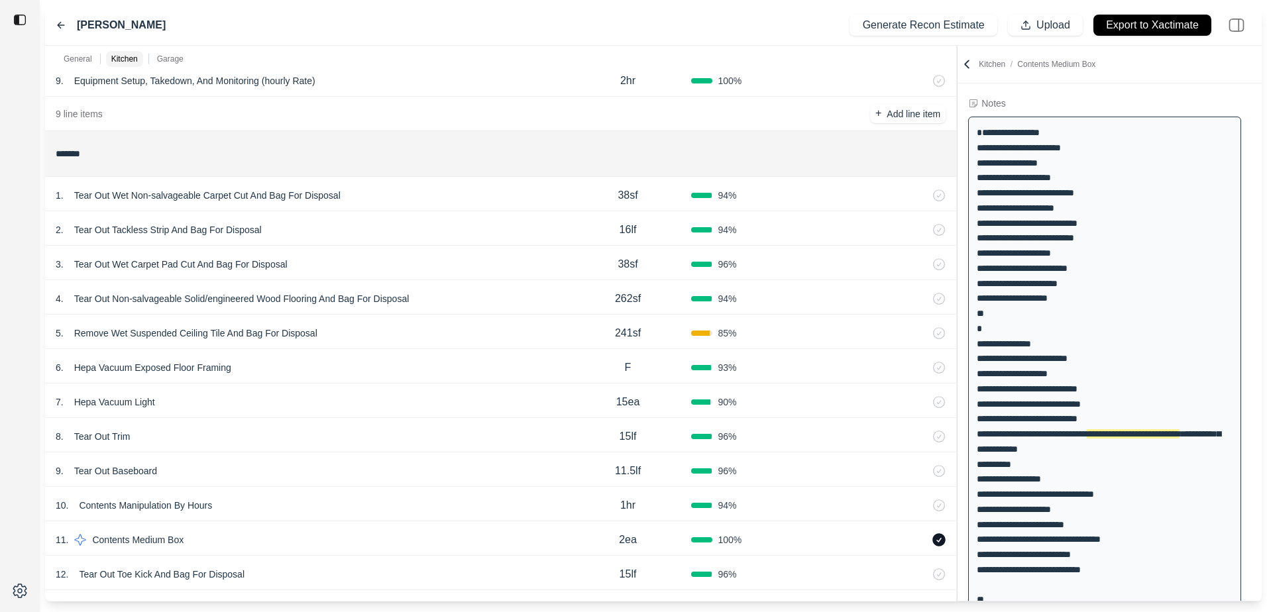
click at [161, 330] on p "Remove Wet Suspended Ceiling Tile And Bag For Disposal" at bounding box center [196, 333] width 254 height 19
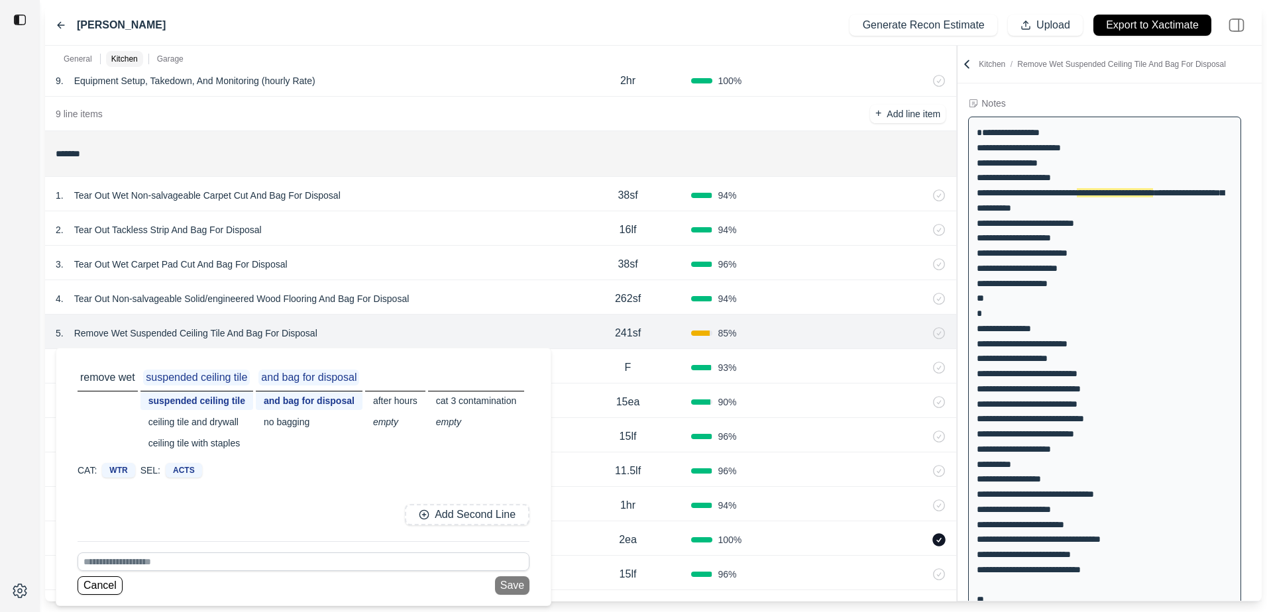
scroll to position [0, 0]
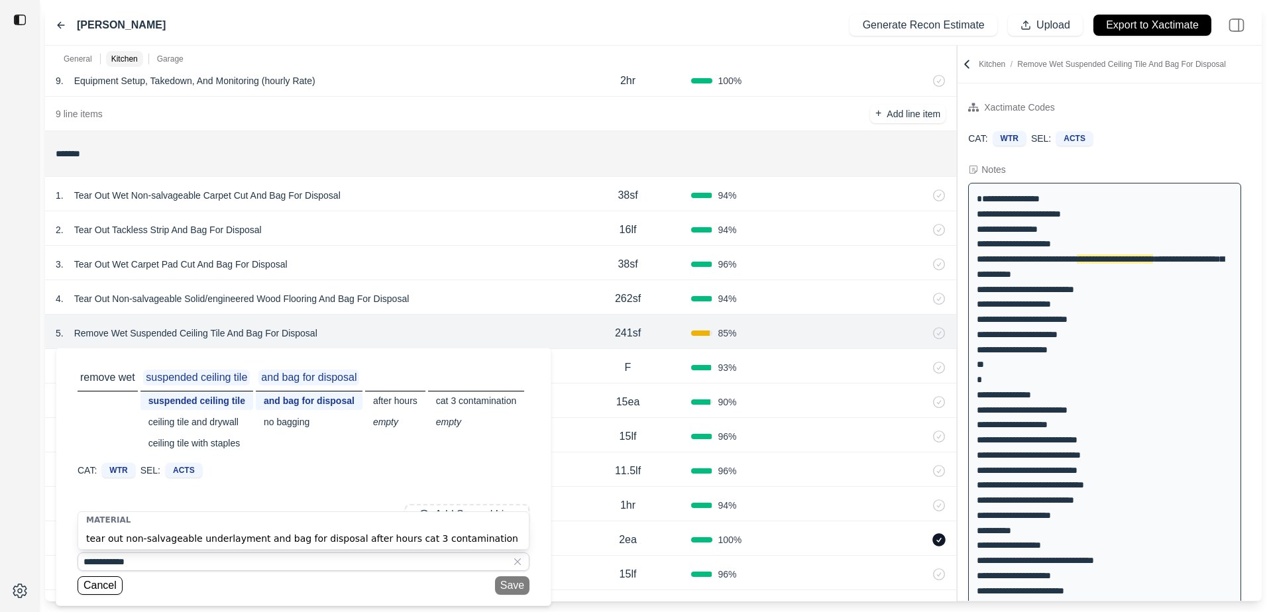
click at [150, 535] on div "tear out non-salvageable underlayment and bag for disposal after hours cat 3 co…" at bounding box center [303, 538] width 451 height 21
type input "**********"
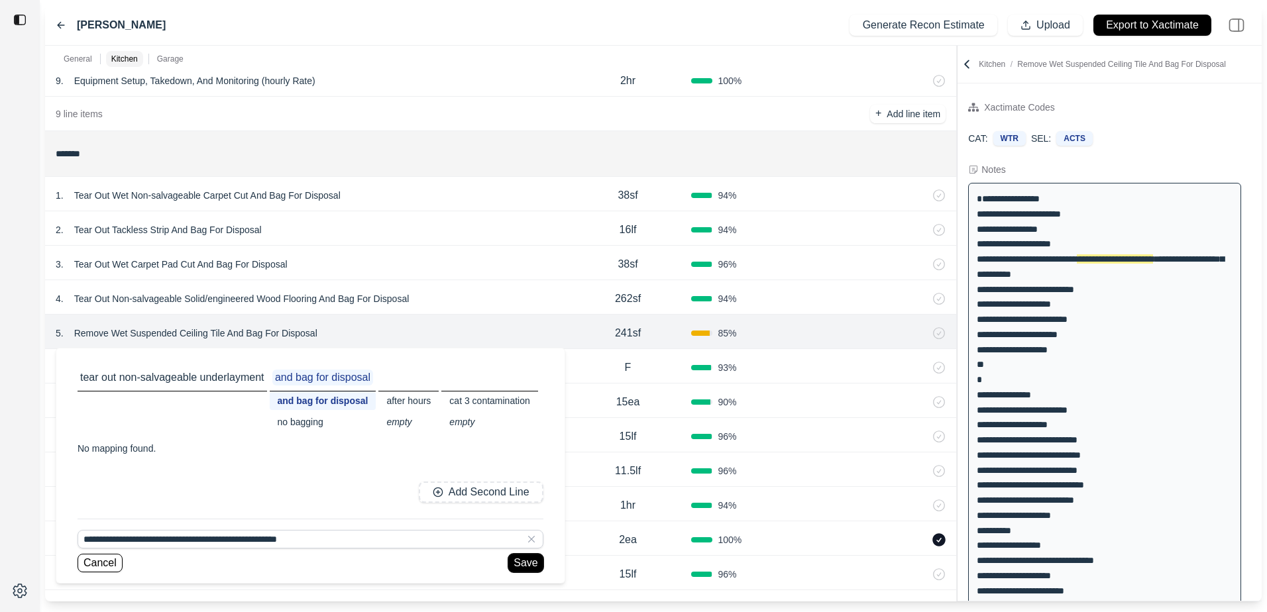
click at [520, 555] on button "Save" at bounding box center [525, 563] width 34 height 19
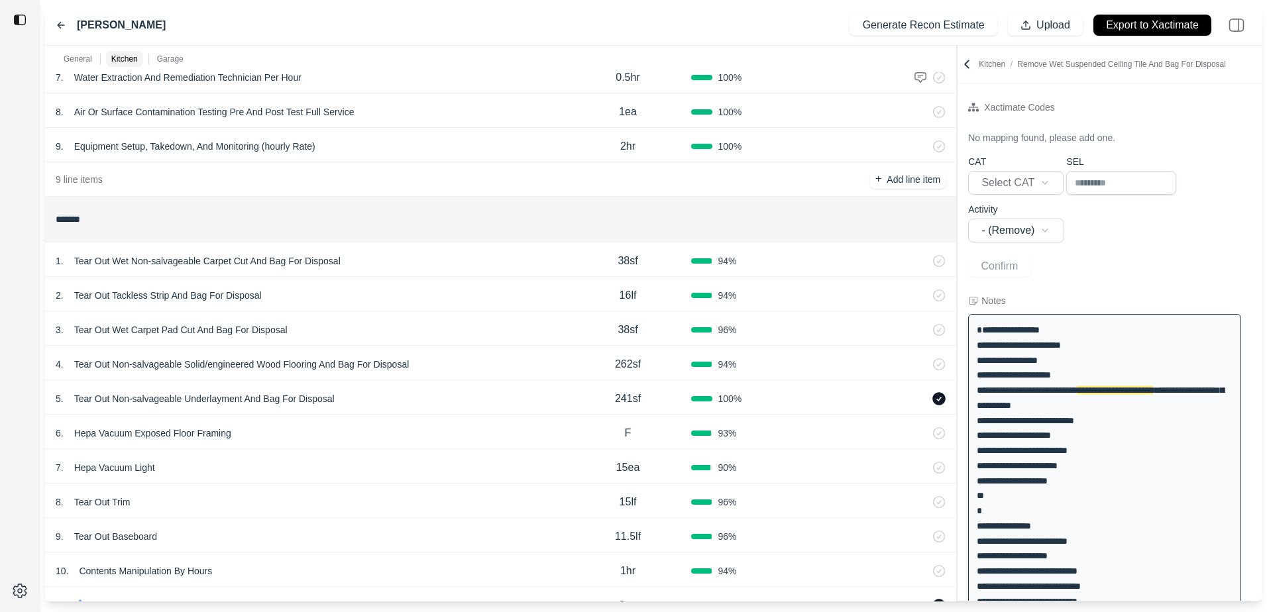
scroll to position [265, 0]
click at [287, 364] on p "Tear Out Non-salvageable Solid/engineered Wood Flooring And Bag For Disposal" at bounding box center [242, 365] width 346 height 19
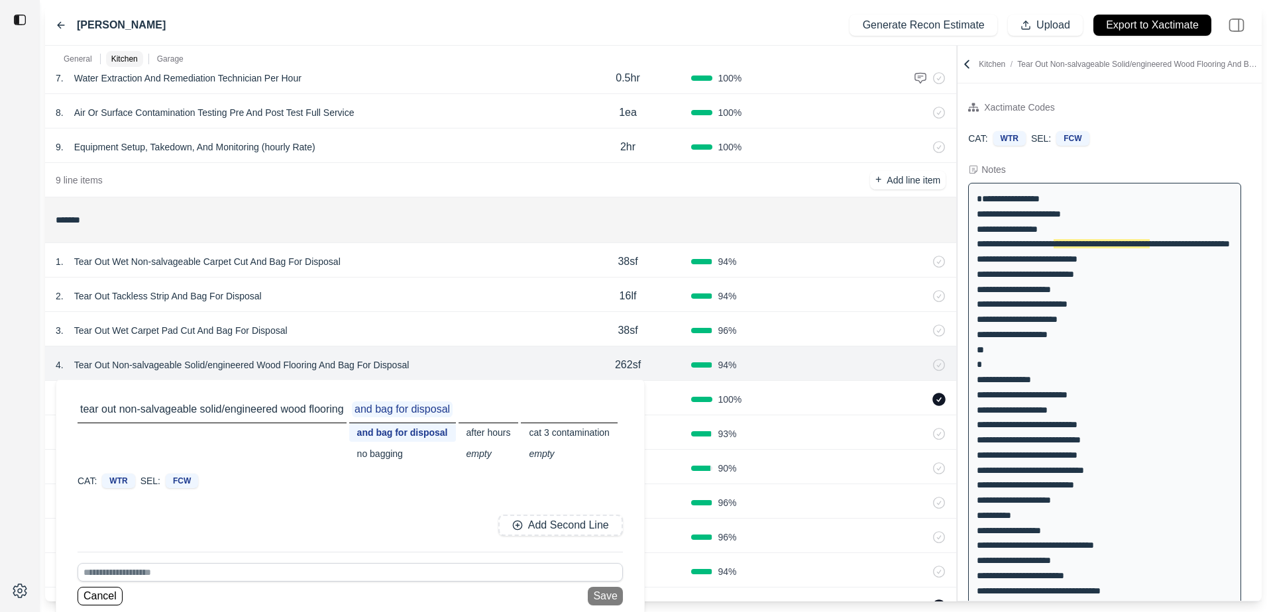
click at [269, 330] on p "Tear Out Wet Carpet Pad Cut And Bag For Disposal" at bounding box center [181, 330] width 224 height 19
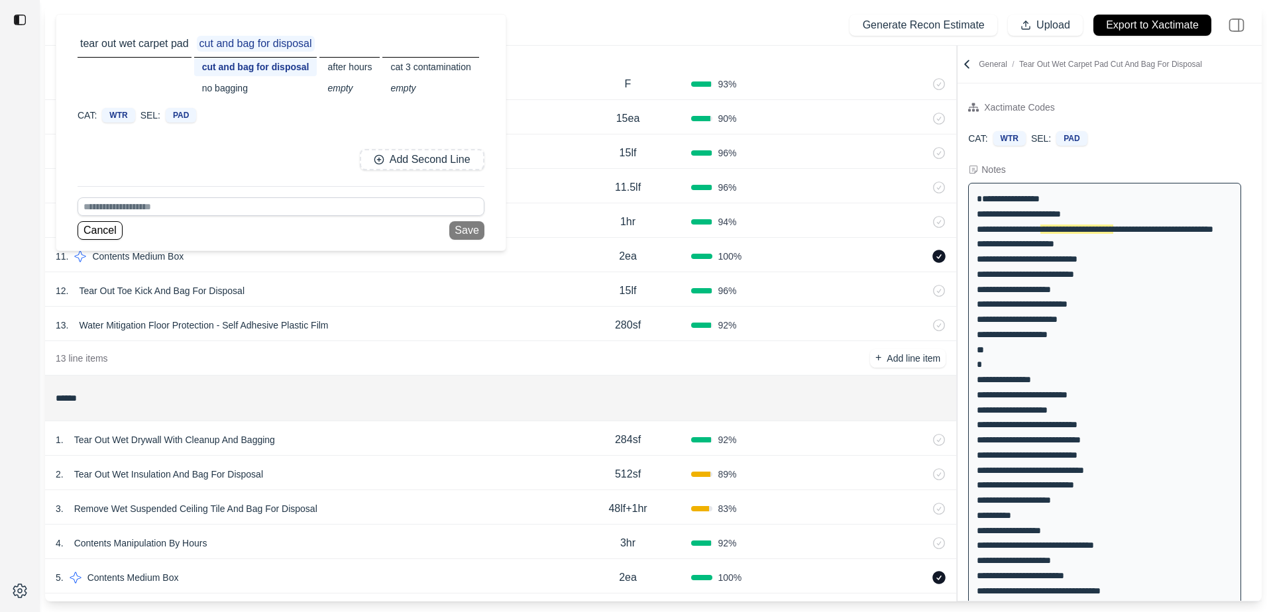
scroll to position [597, 0]
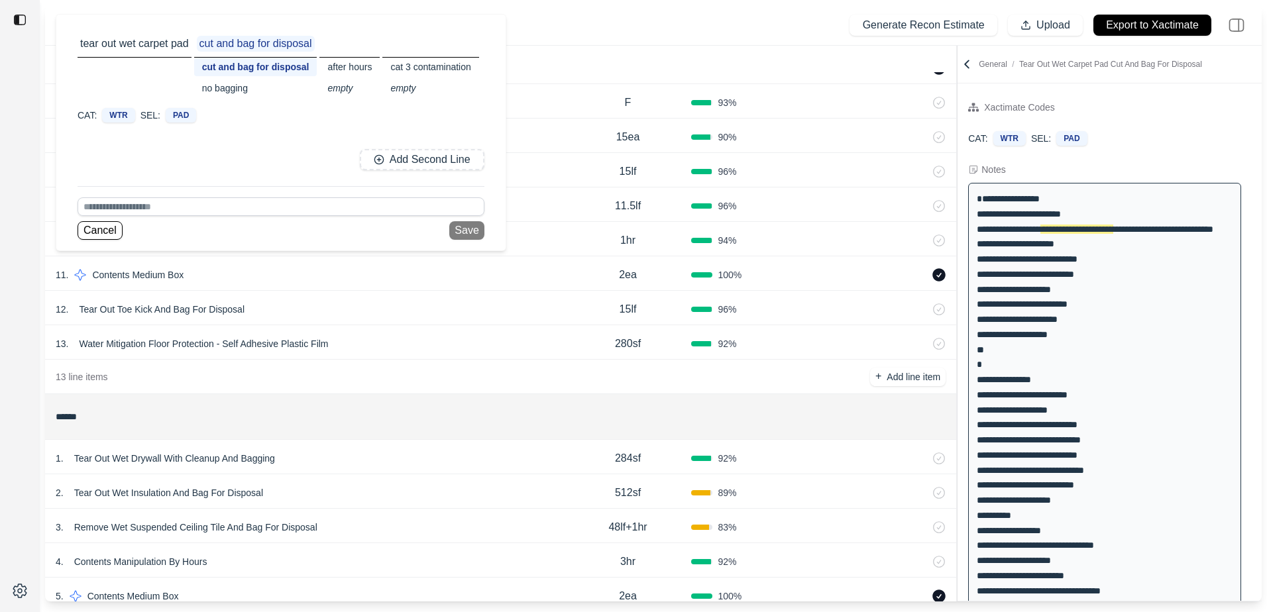
click at [516, 404] on div "******" at bounding box center [500, 417] width 901 height 34
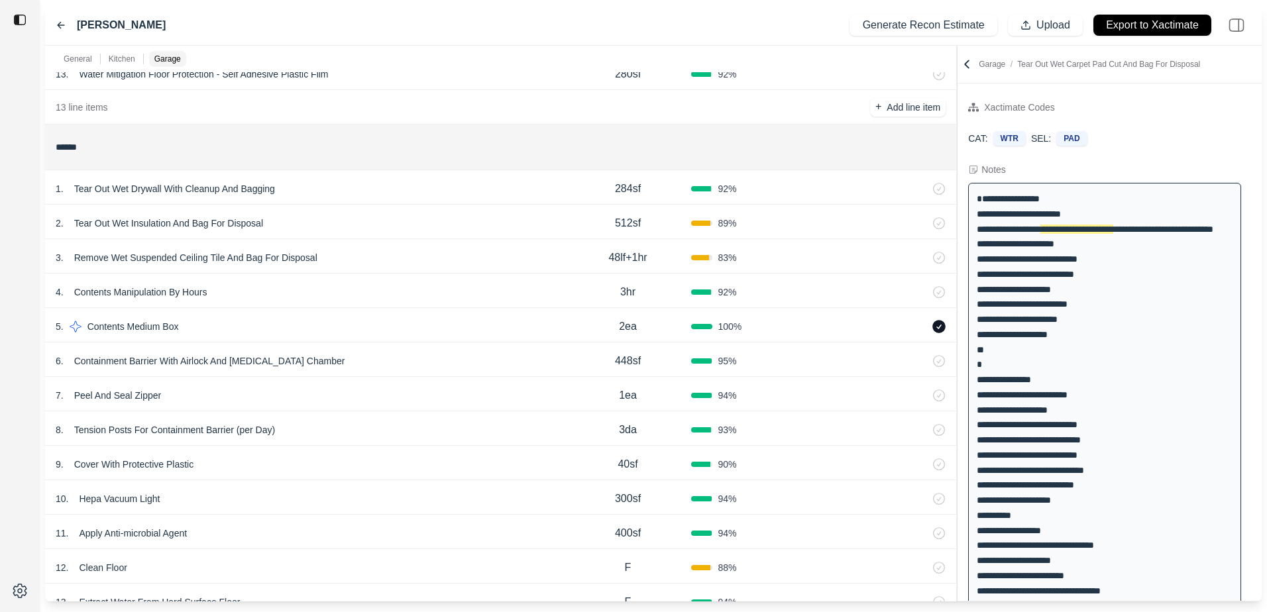
scroll to position [840, 0]
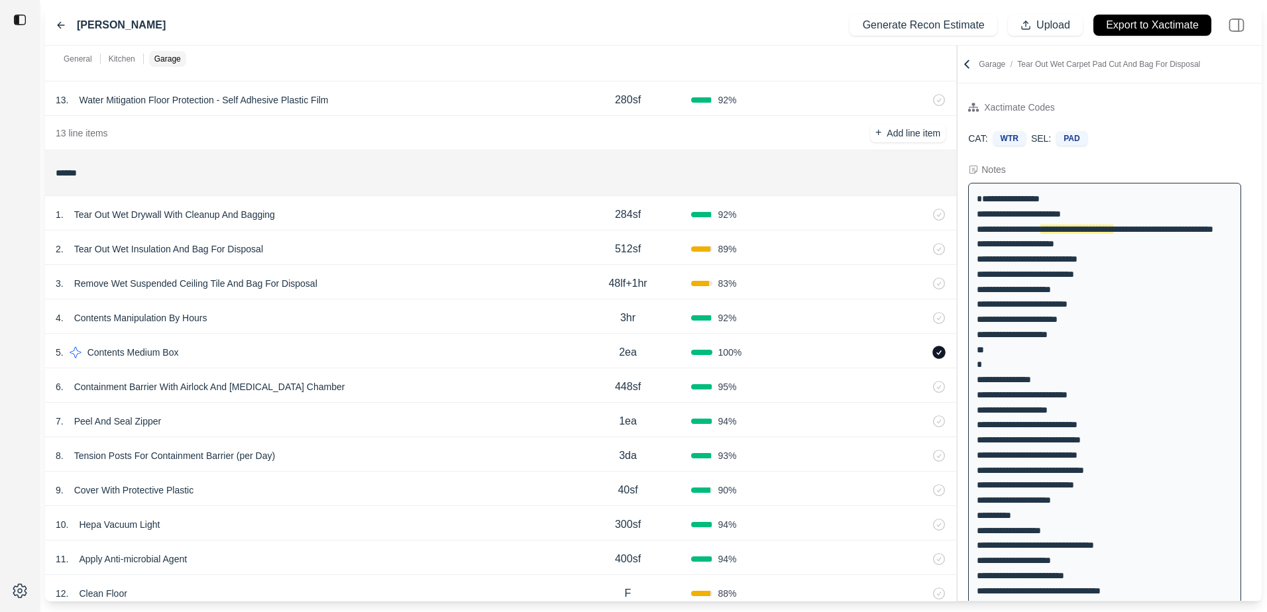
click at [176, 278] on p "Remove Wet Suspended Ceiling Tile And Bag For Disposal" at bounding box center [196, 283] width 254 height 19
select select "*"
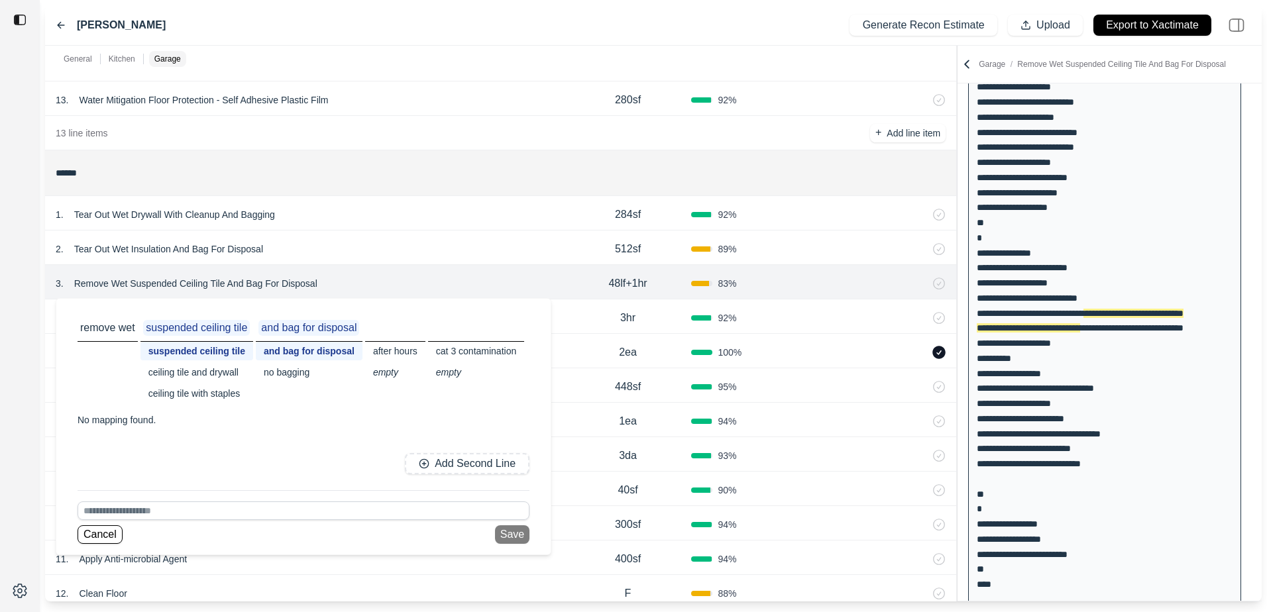
scroll to position [290, 0]
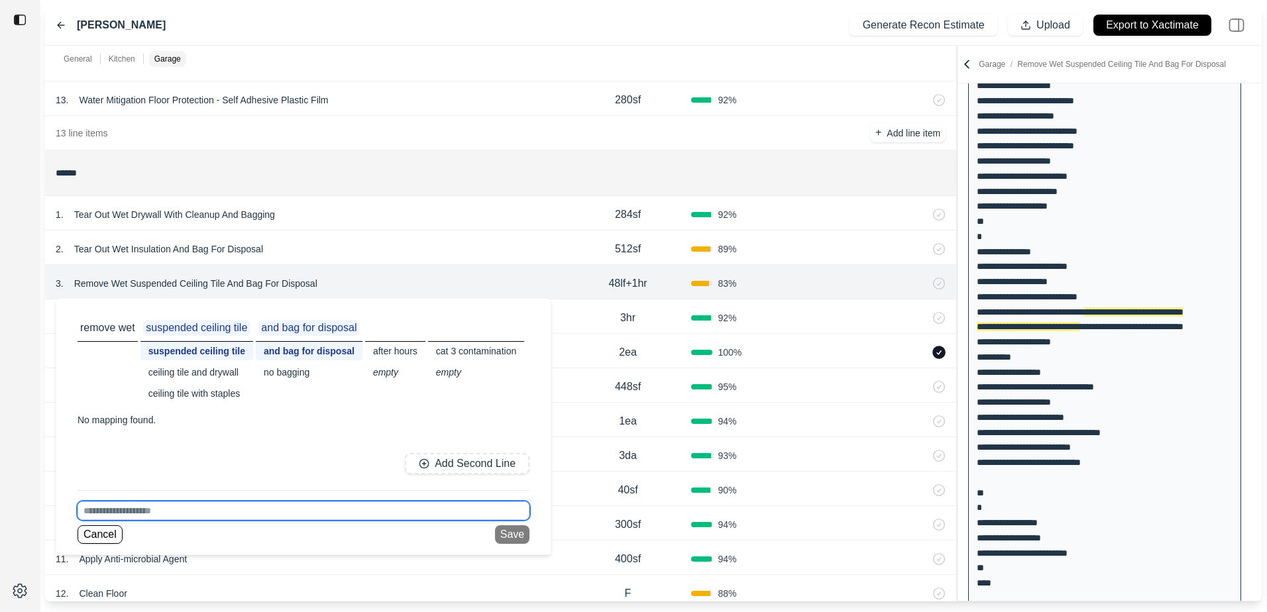
click at [133, 514] on input at bounding box center [304, 511] width 452 height 19
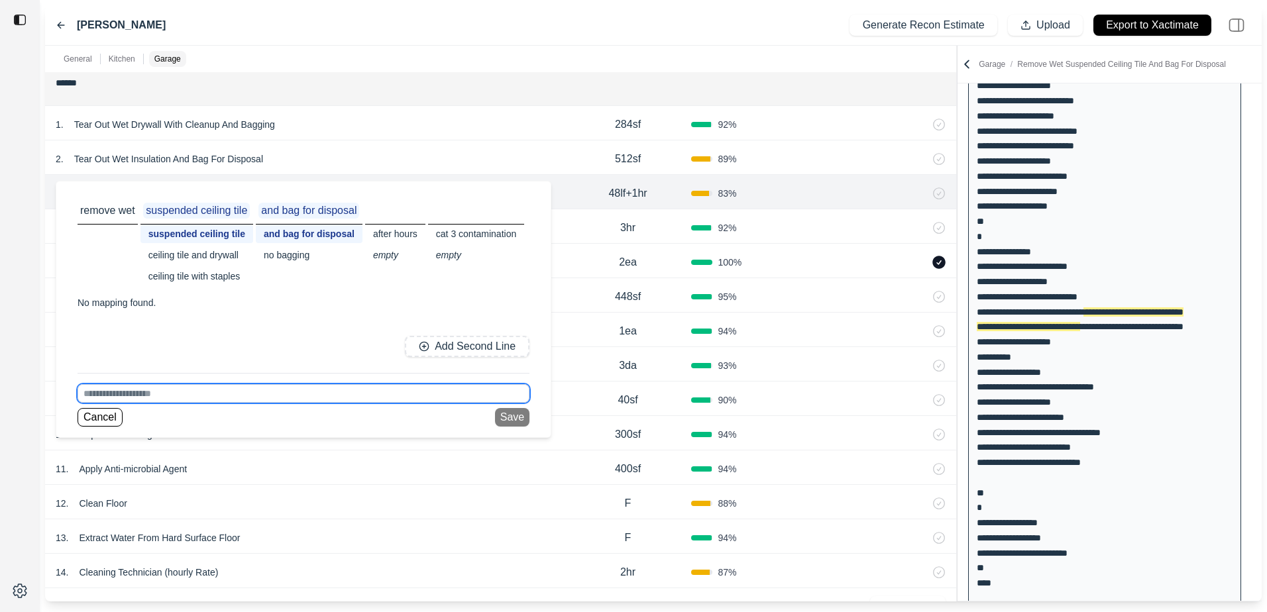
scroll to position [907, 0]
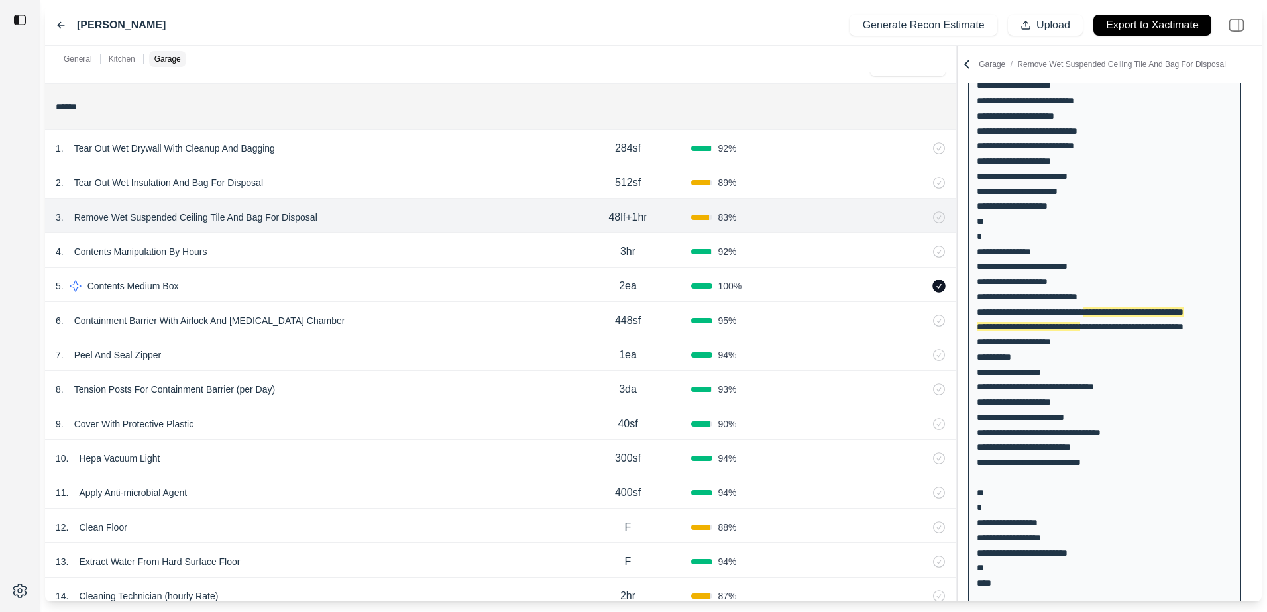
click at [181, 169] on div "2 . Tear Out Wet Insulation And Bag For Disposal 512sf 89 %" at bounding box center [500, 181] width 911 height 34
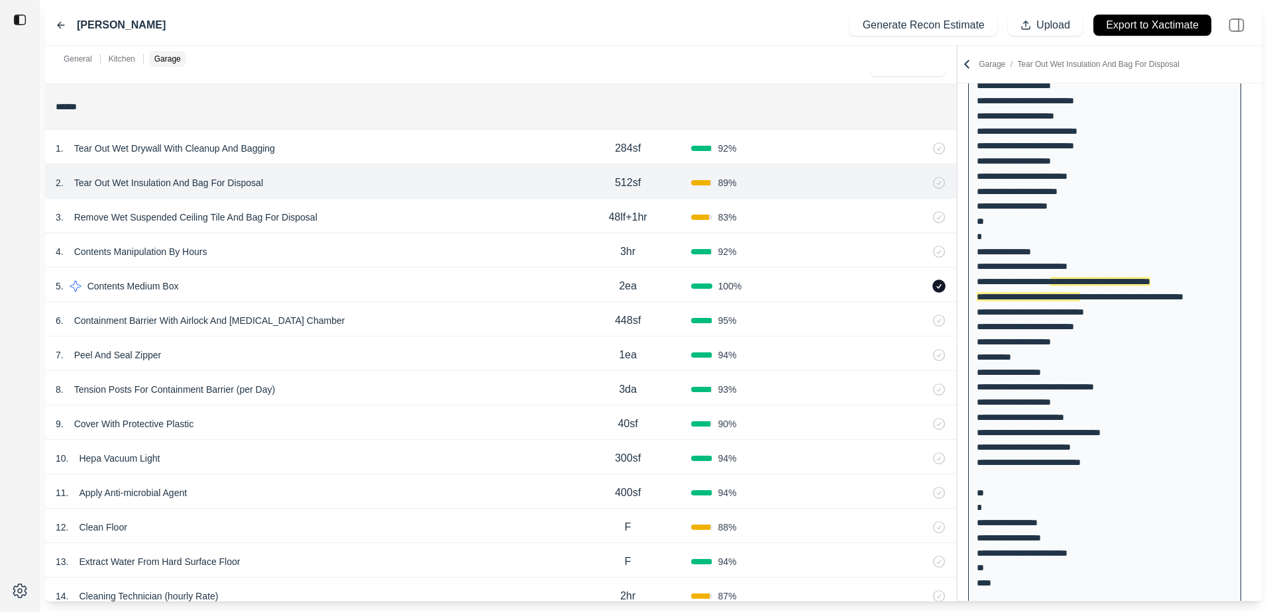
scroll to position [128, 0]
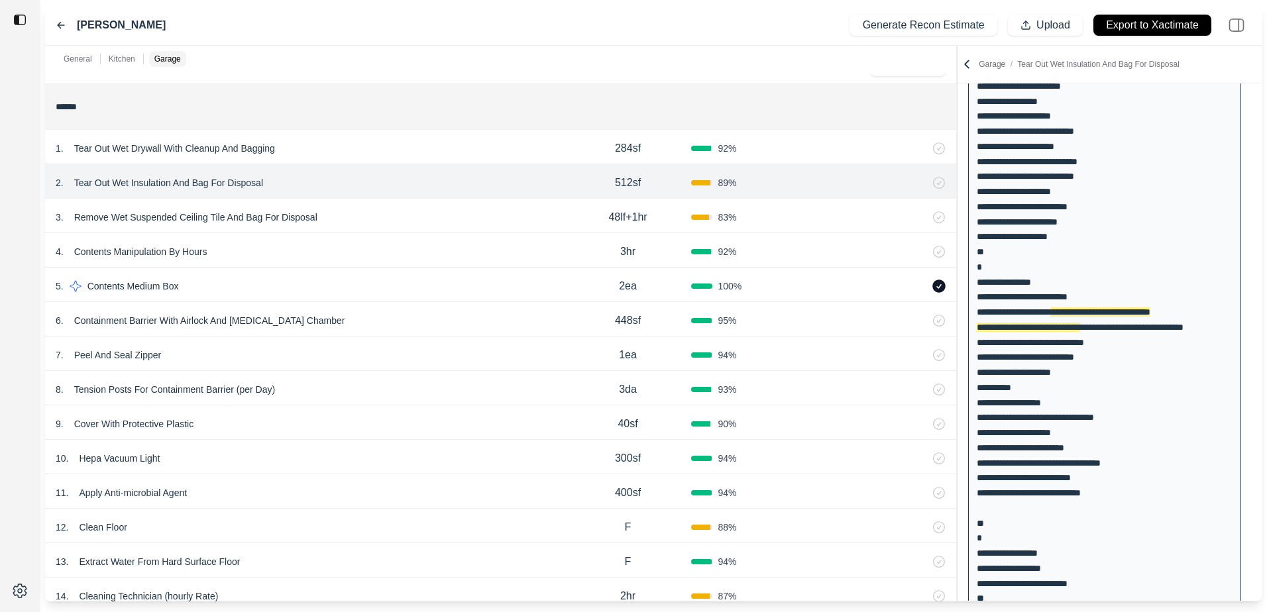
click at [171, 178] on p "Tear Out Wet Insulation And Bag For Disposal" at bounding box center [169, 183] width 200 height 19
click at [943, 181] on icon at bounding box center [939, 183] width 12 height 12
click at [945, 176] on div "2 . Tear Out Wet Insulation And Bag For Disposal 512sf 100 %" at bounding box center [500, 181] width 911 height 34
click at [939, 185] on icon at bounding box center [939, 182] width 13 height 13
click at [938, 186] on icon at bounding box center [939, 183] width 12 height 12
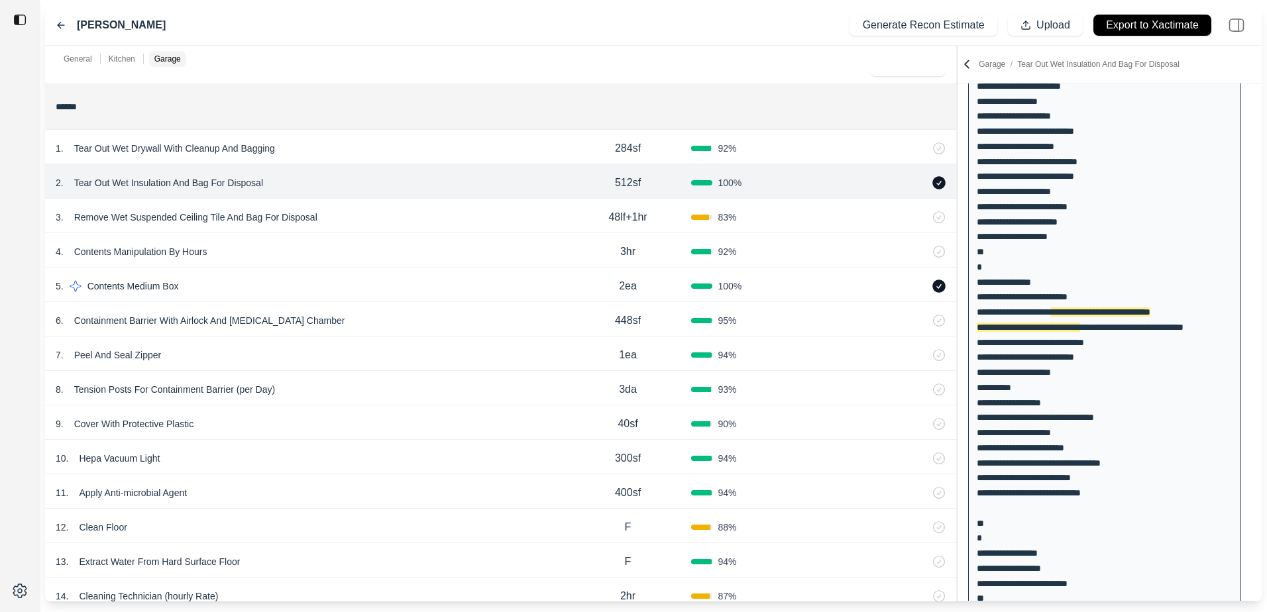
scroll to position [973, 0]
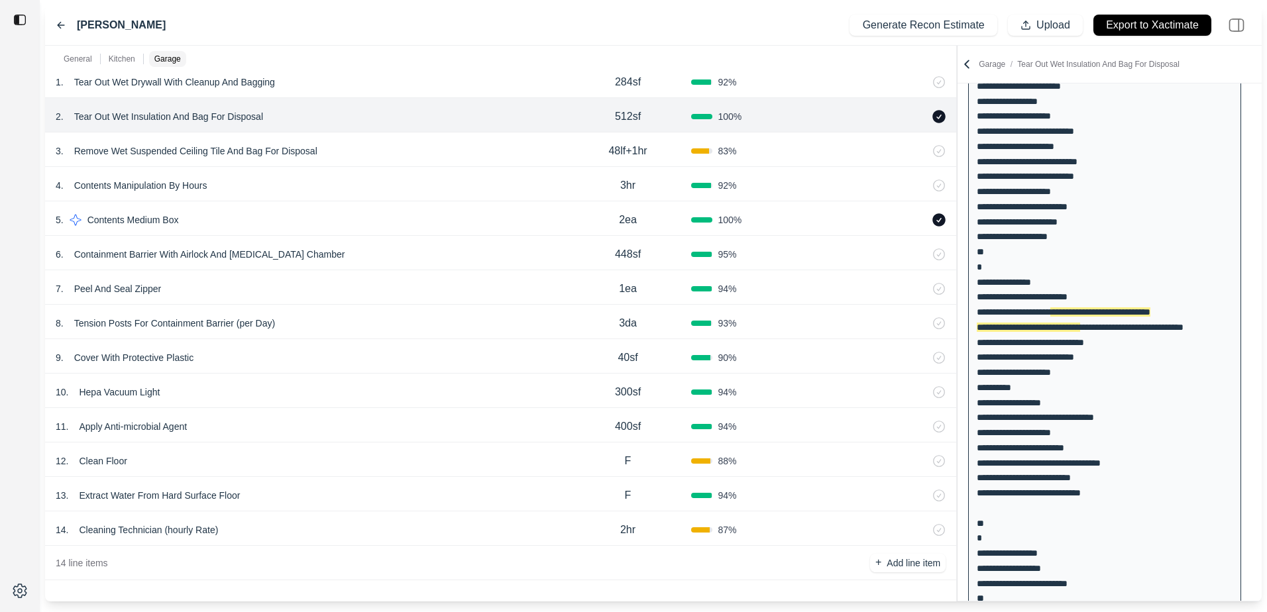
click at [82, 470] on div "12 . Clean Floor F 88 %" at bounding box center [500, 460] width 911 height 34
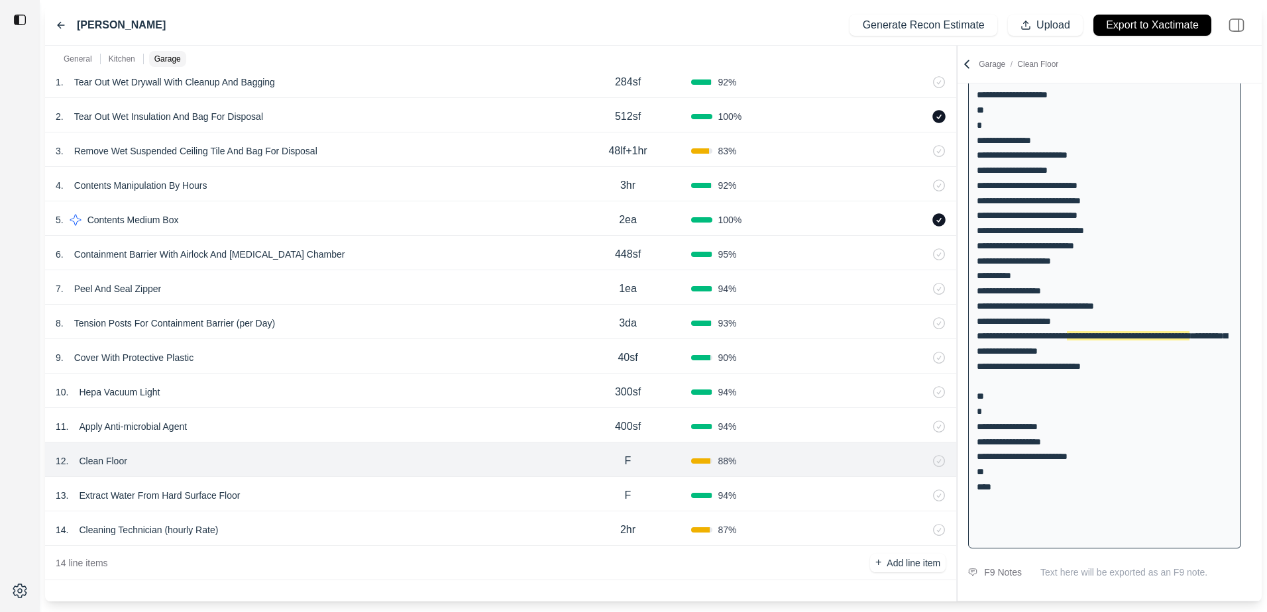
scroll to position [270, 0]
click at [121, 433] on p "Apply Anti-microbial Agent" at bounding box center [133, 427] width 119 height 19
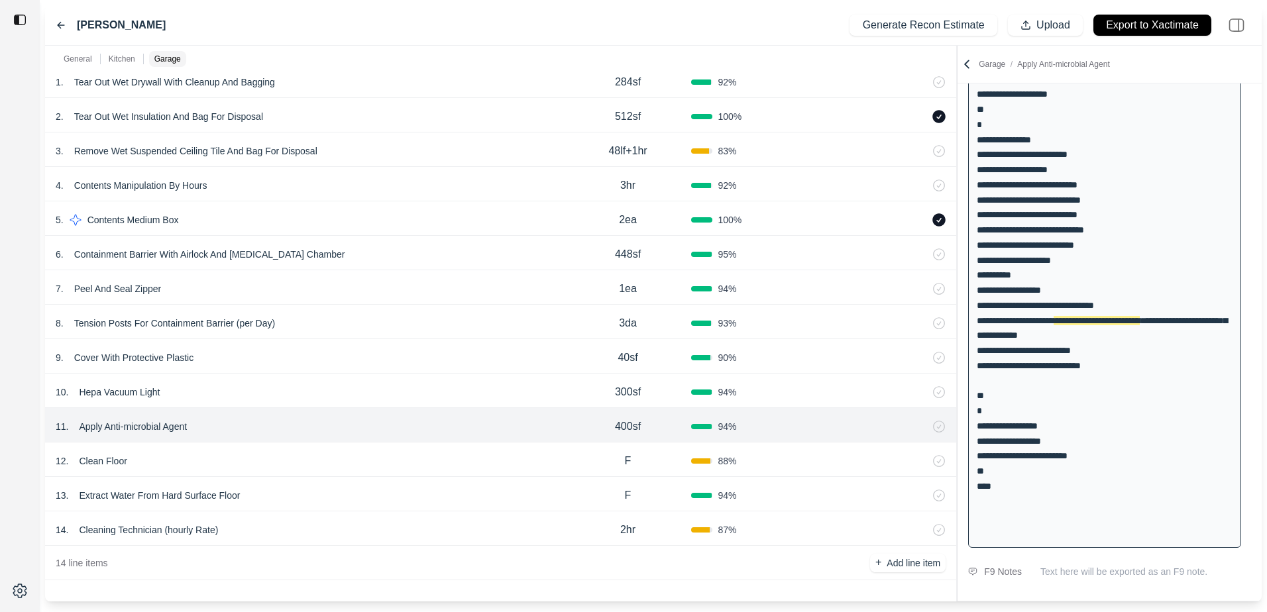
click at [111, 455] on p "Clean Floor" at bounding box center [103, 461] width 58 height 19
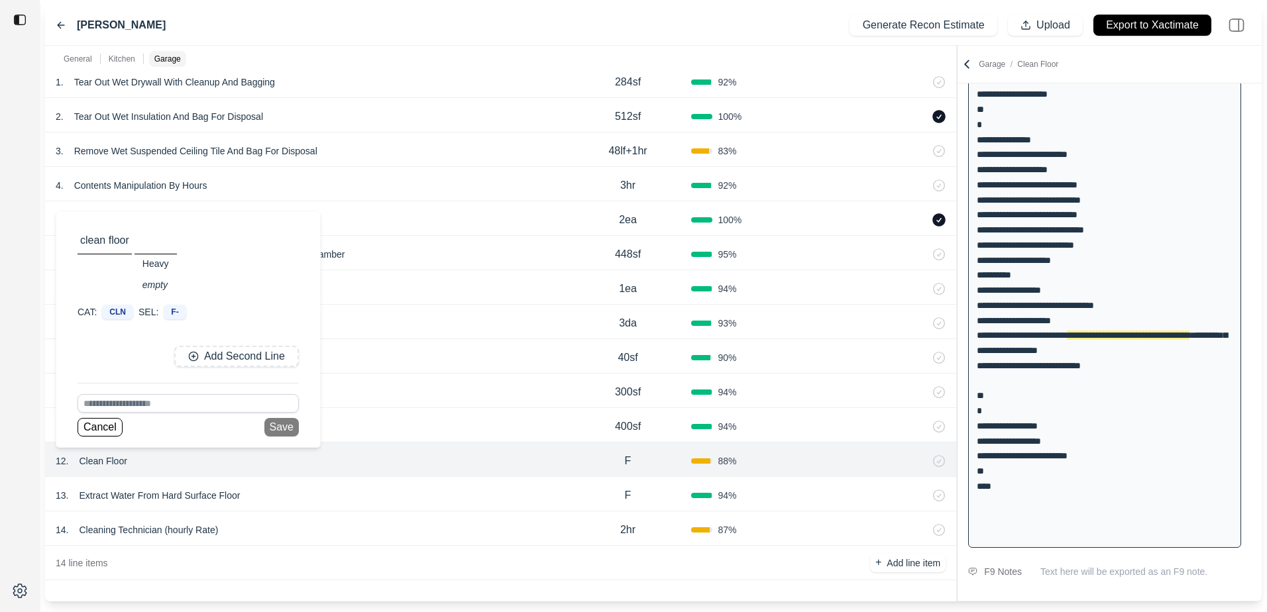
click at [127, 402] on input at bounding box center [188, 403] width 221 height 19
click at [119, 378] on div "steam clean floor or walls" at bounding box center [188, 380] width 220 height 21
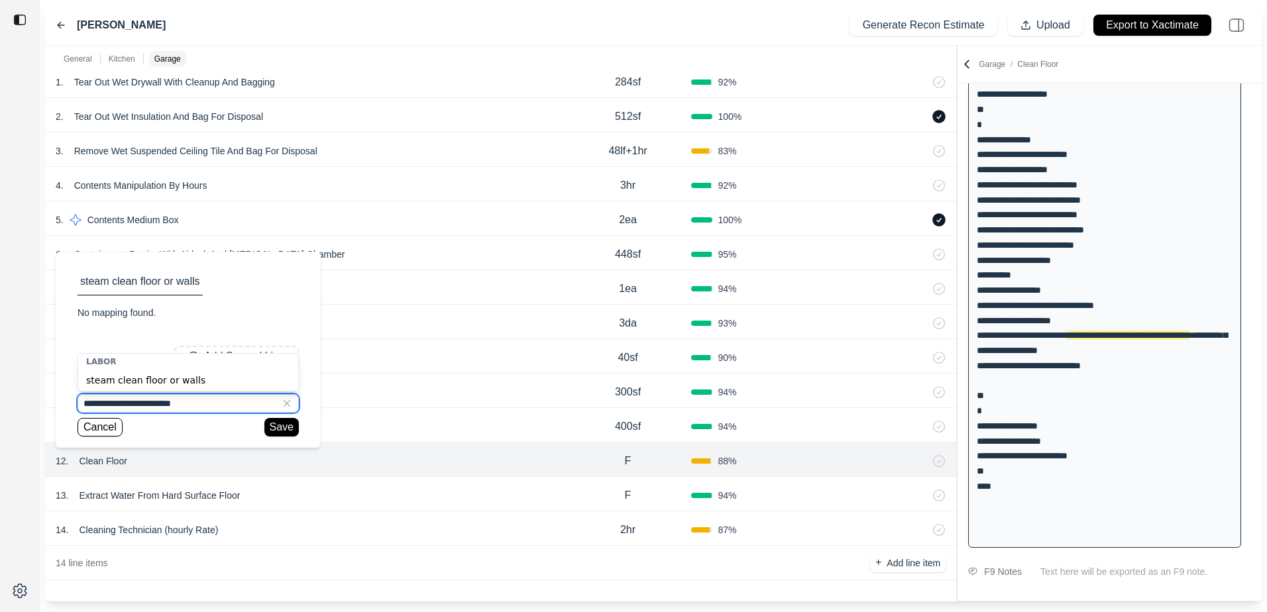
drag, startPoint x: 192, startPoint y: 404, endPoint x: 15, endPoint y: 390, distance: 176.9
click at [15, 389] on div "[PERSON_NAME] Recon Estimate Upload Export to Xactimate General Kitchen Garage …" at bounding box center [633, 306] width 1267 height 612
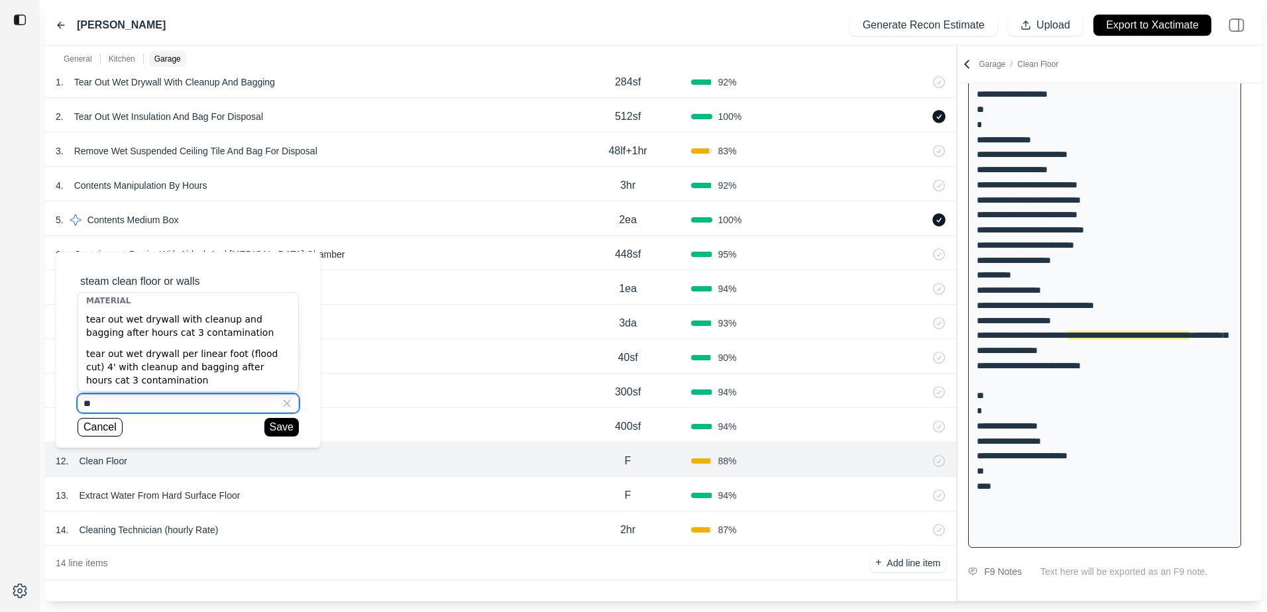
type input "*"
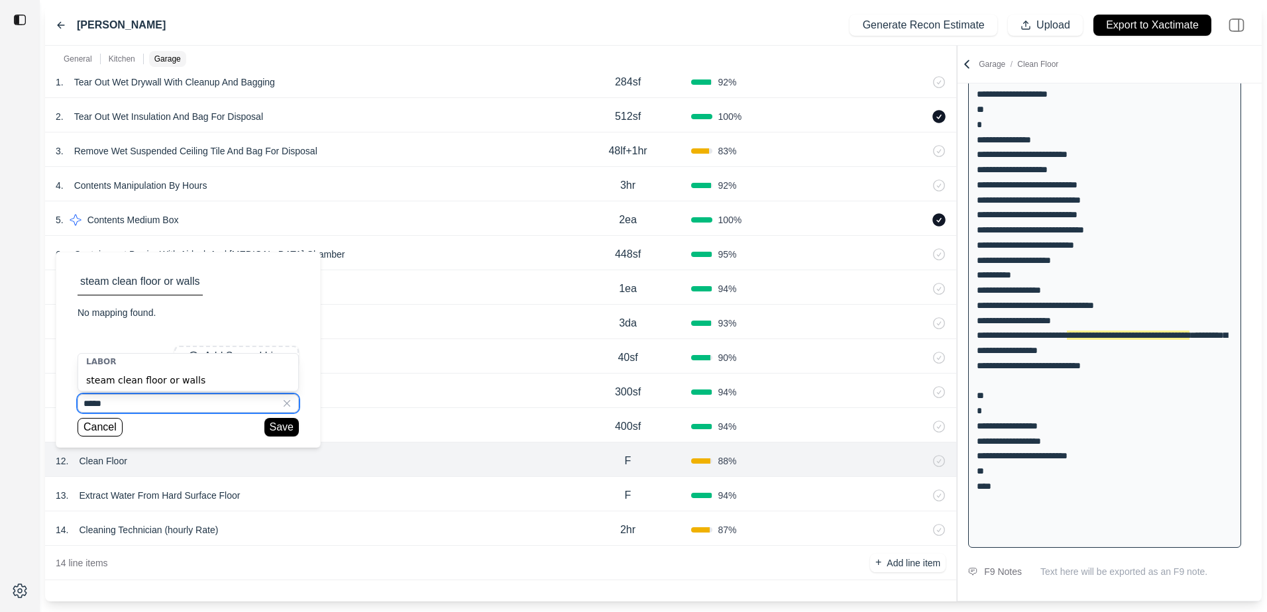
type input "*****"
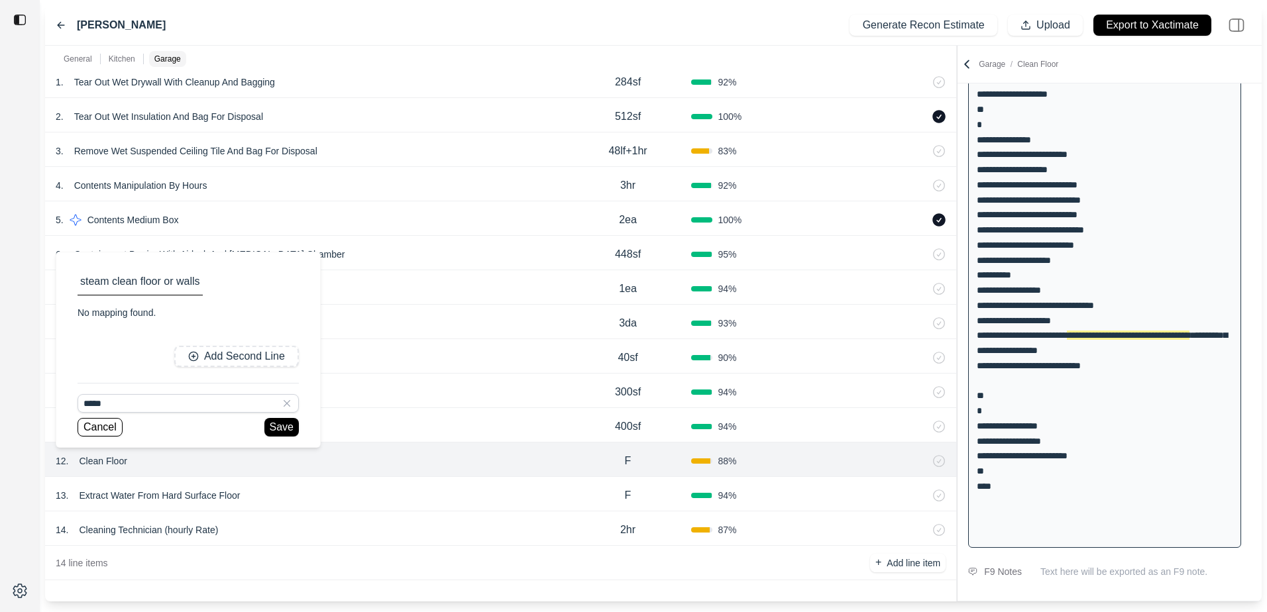
click at [113, 283] on p "steam clean floor or walls" at bounding box center [140, 282] width 125 height 16
click at [95, 422] on button "Cancel" at bounding box center [100, 427] width 45 height 19
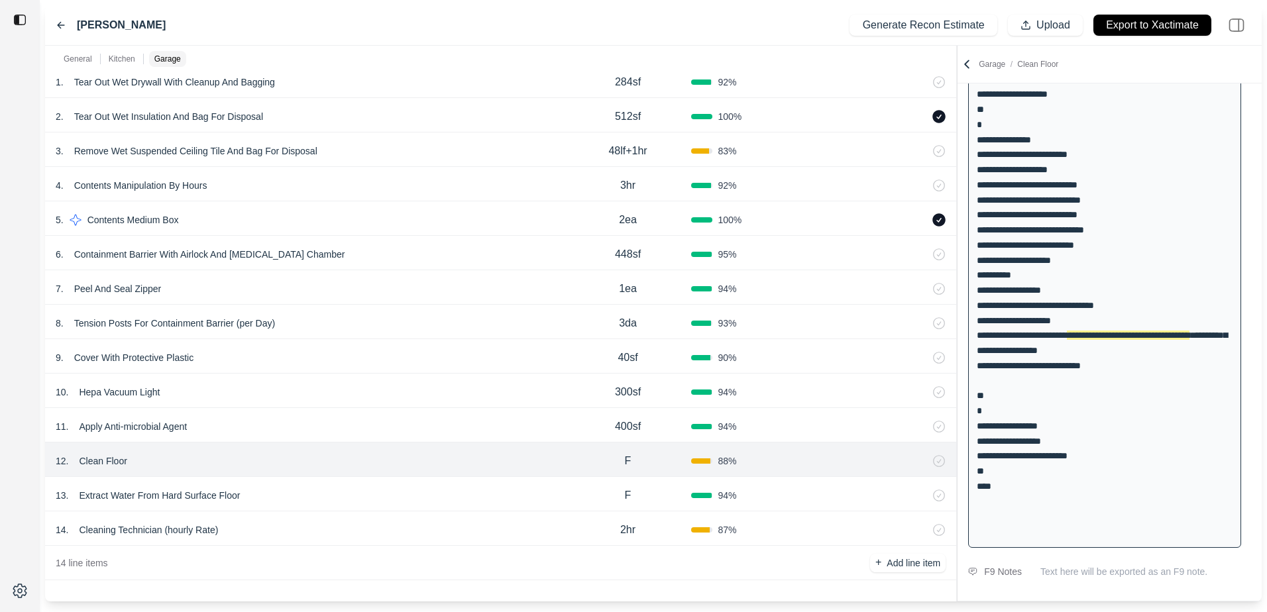
click at [152, 537] on p "Cleaning Technician (hourly Rate)" at bounding box center [149, 530] width 150 height 19
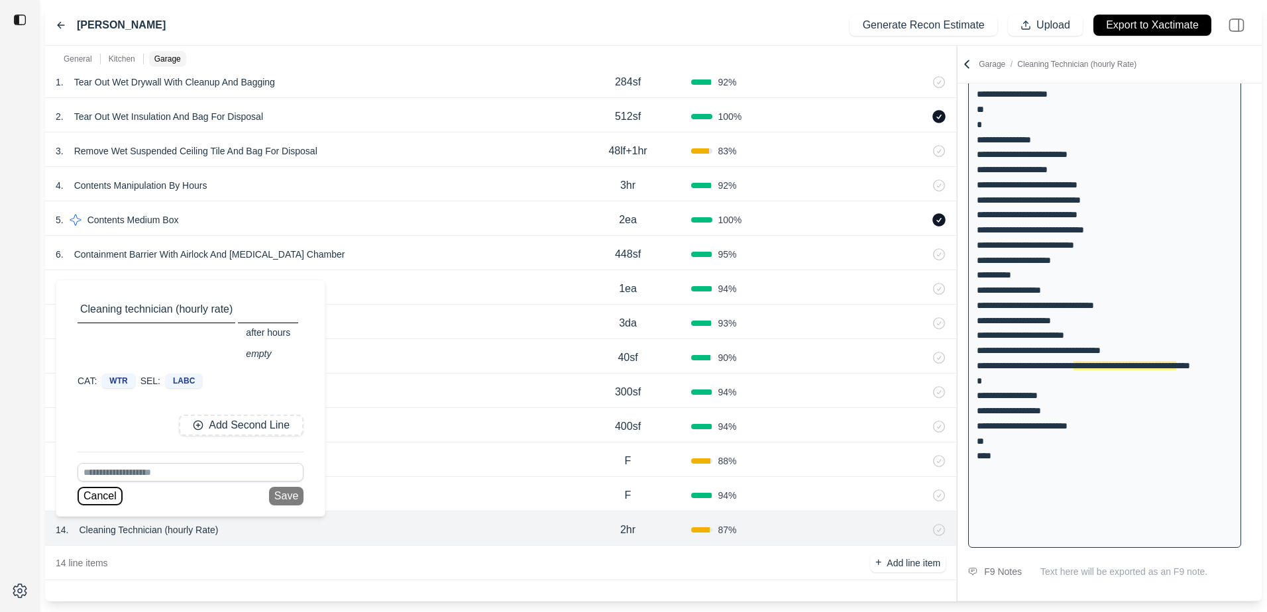
click at [109, 491] on button "Cancel" at bounding box center [100, 496] width 45 height 19
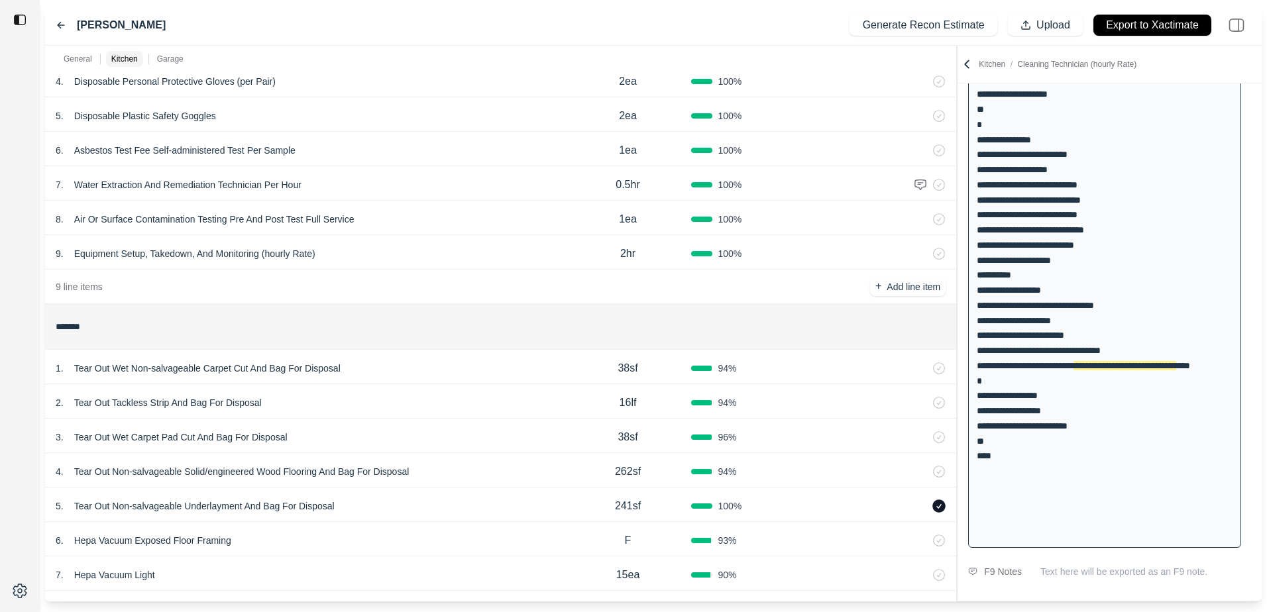
scroll to position [0, 0]
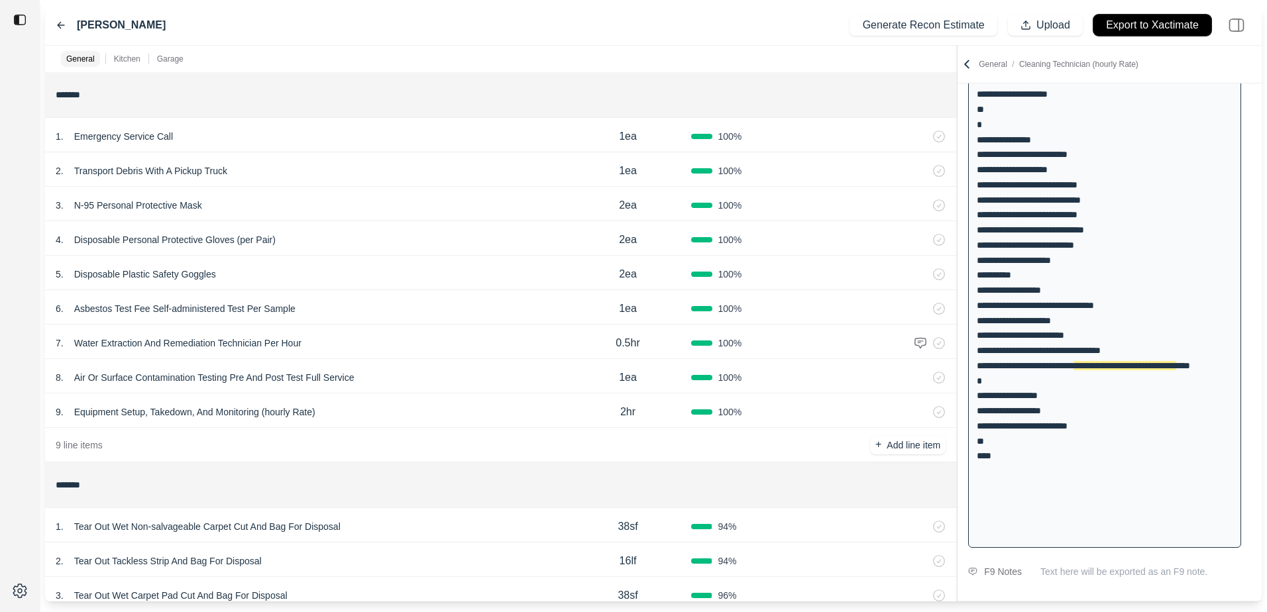
click at [1129, 19] on p "Export to Xactimate" at bounding box center [1152, 25] width 93 height 15
